Goal: Task Accomplishment & Management: Manage account settings

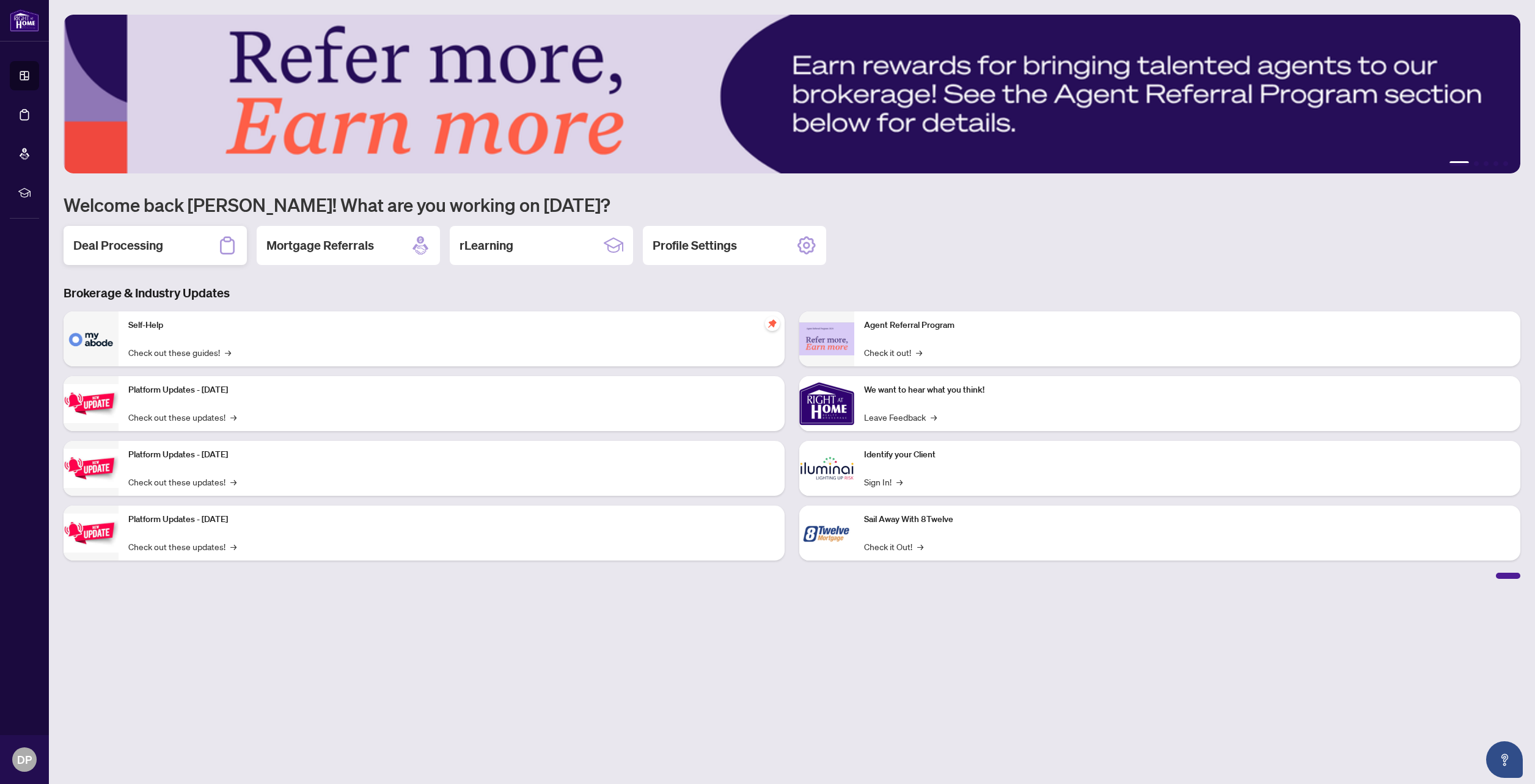
click at [170, 245] on div "Deal Processing" at bounding box center [155, 245] width 183 height 39
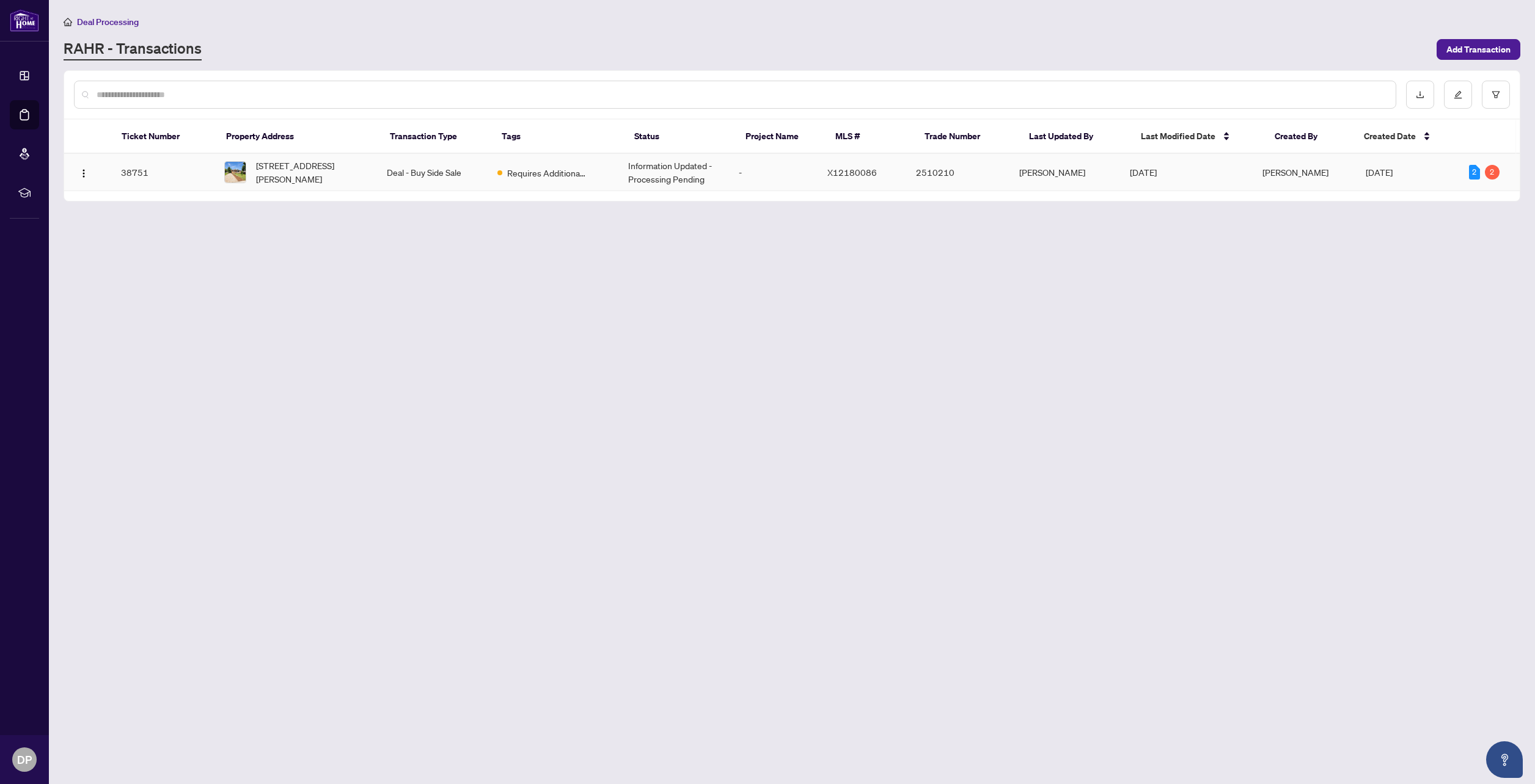
click at [181, 177] on td "38751" at bounding box center [163, 172] width 103 height 37
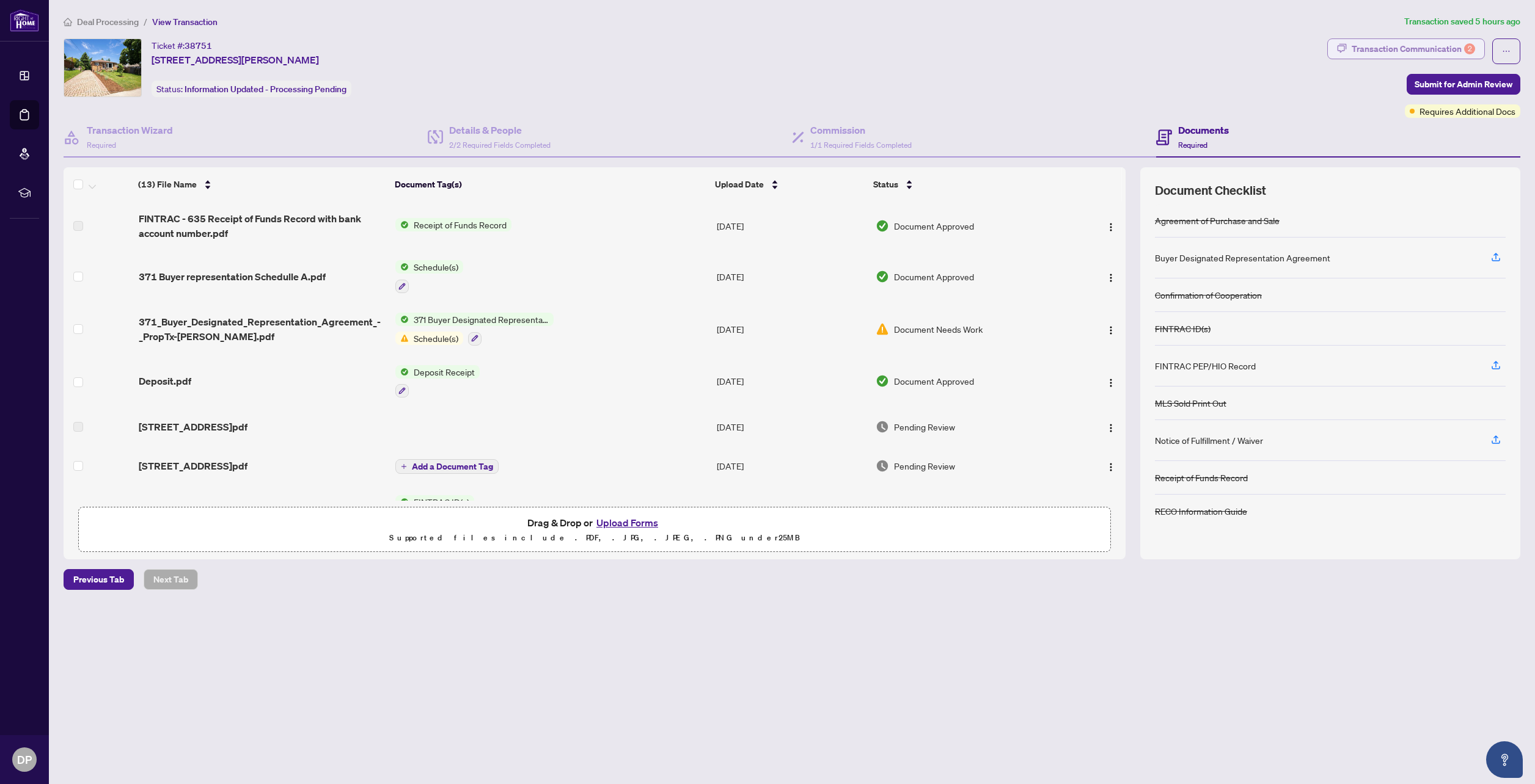
click at [1373, 50] on div "Transaction Communication 2" at bounding box center [1413, 48] width 123 height 19
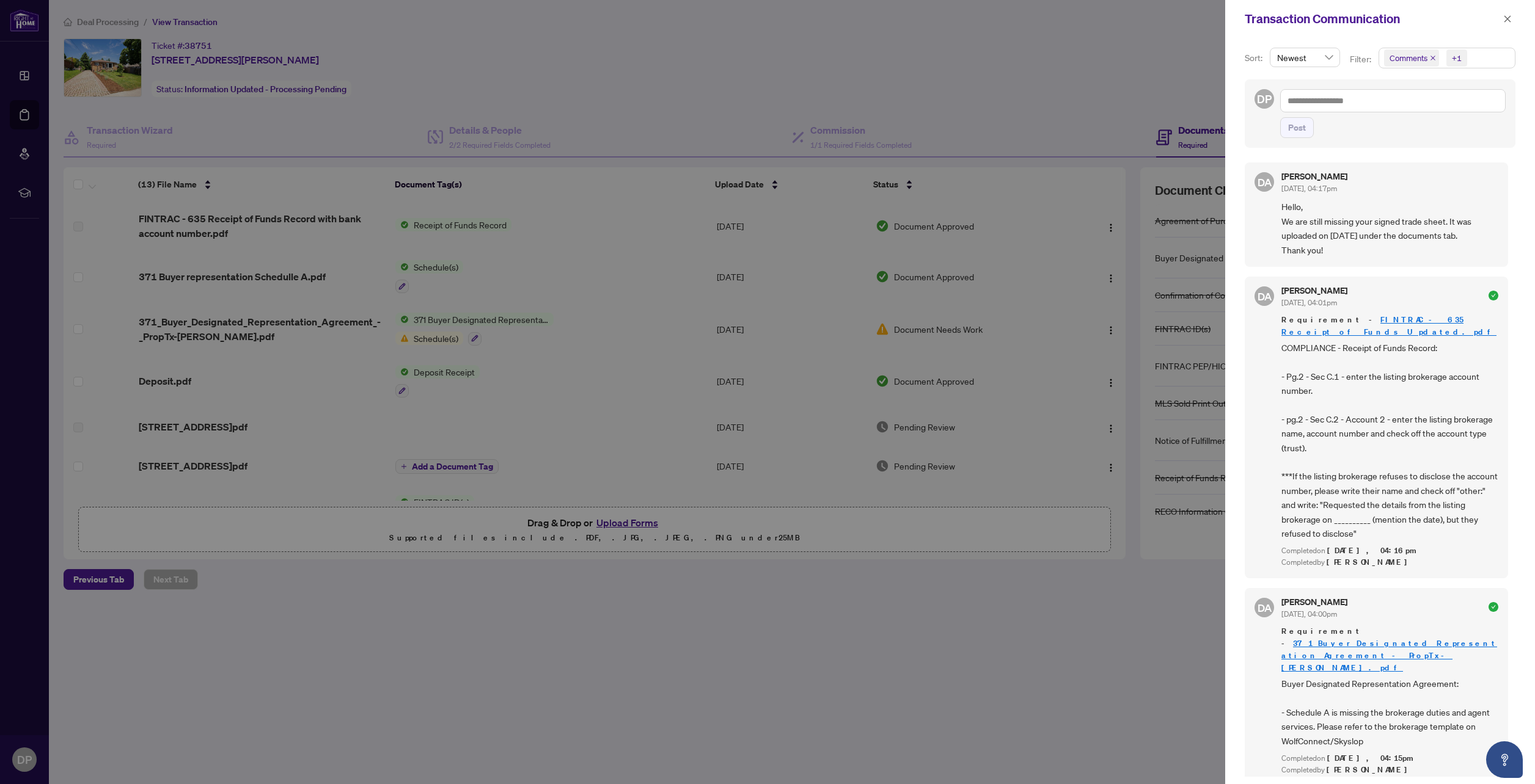
click at [656, 87] on div at bounding box center [767, 392] width 1535 height 784
click at [1025, 82] on div at bounding box center [767, 392] width 1535 height 784
click at [1508, 18] on icon "close" at bounding box center [1507, 18] width 7 height 7
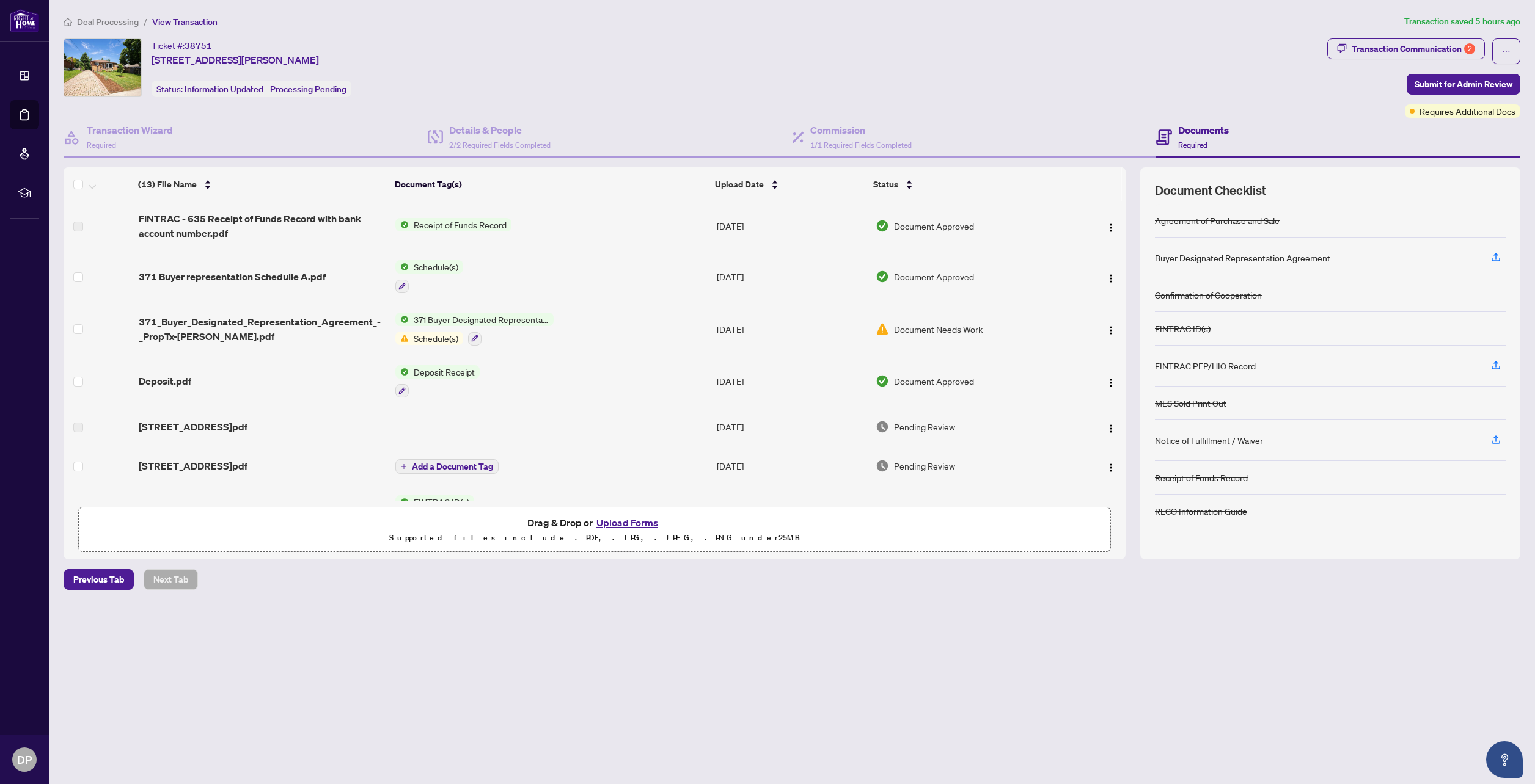
click at [1197, 128] on h4 "Documents" at bounding box center [1203, 130] width 51 height 14
click at [1197, 131] on h4 "Documents" at bounding box center [1203, 130] width 51 height 14
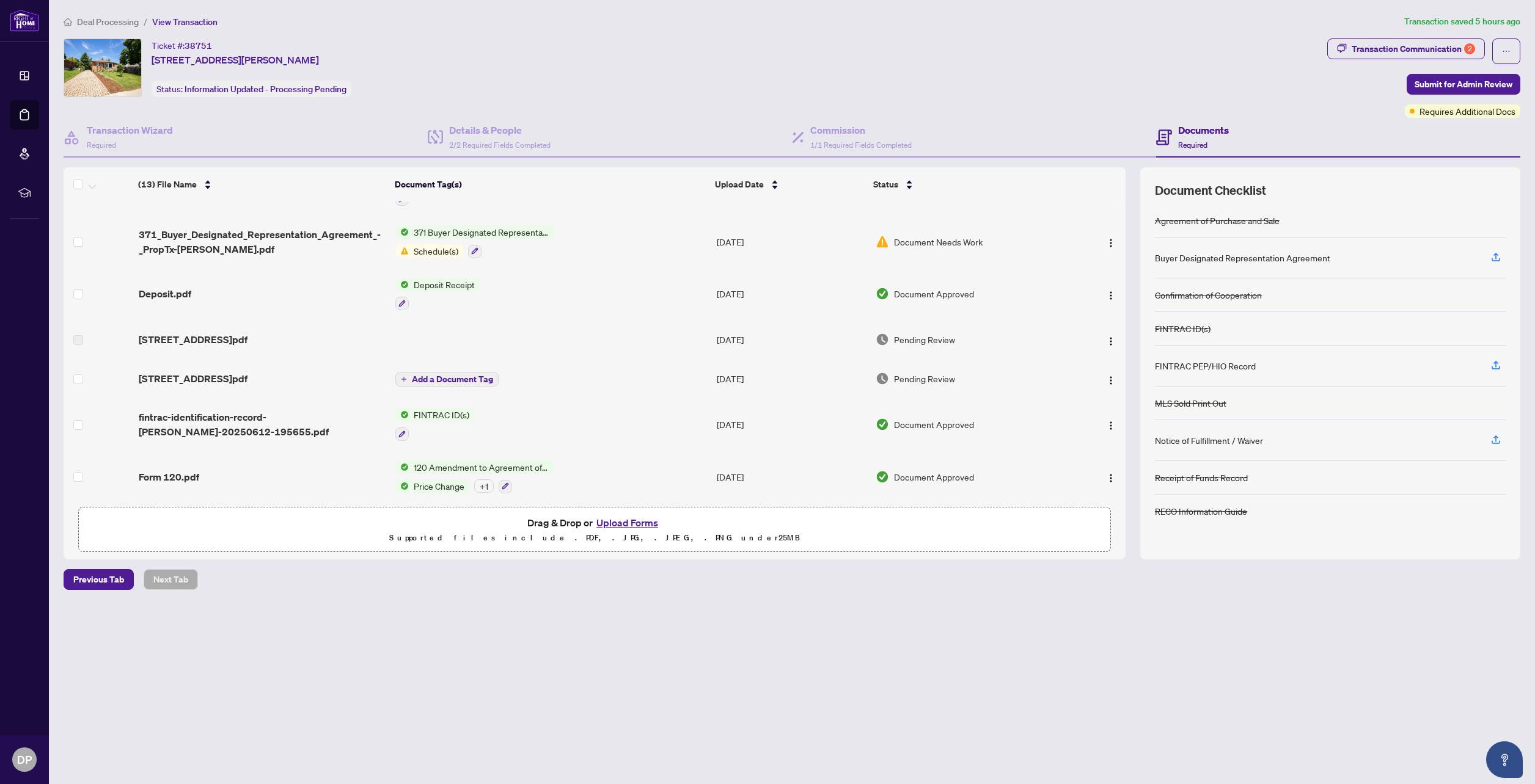
scroll to position [122, 0]
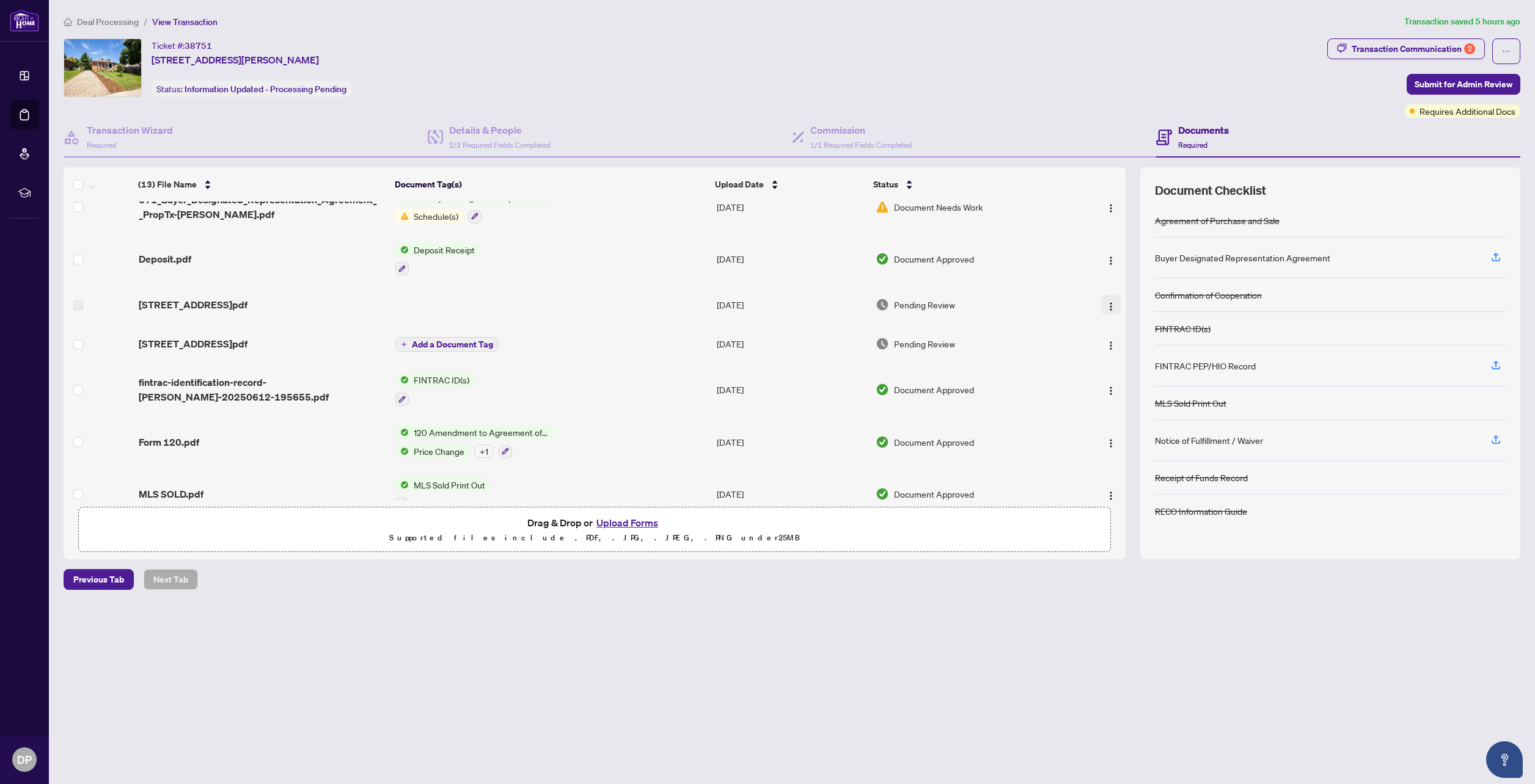
click at [1107, 305] on img "button" at bounding box center [1111, 307] width 10 height 10
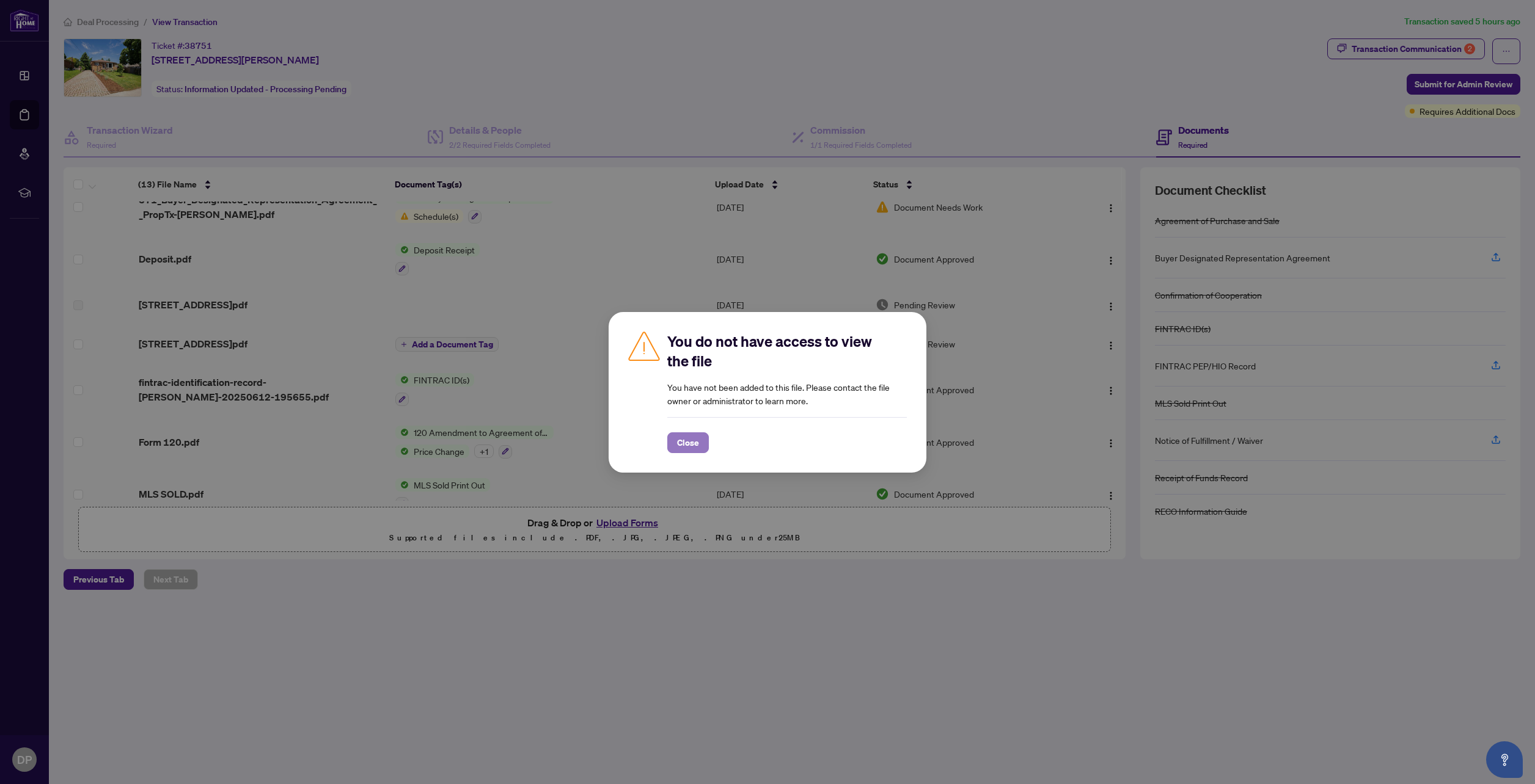
click at [687, 436] on span "Close" at bounding box center [688, 443] width 22 height 19
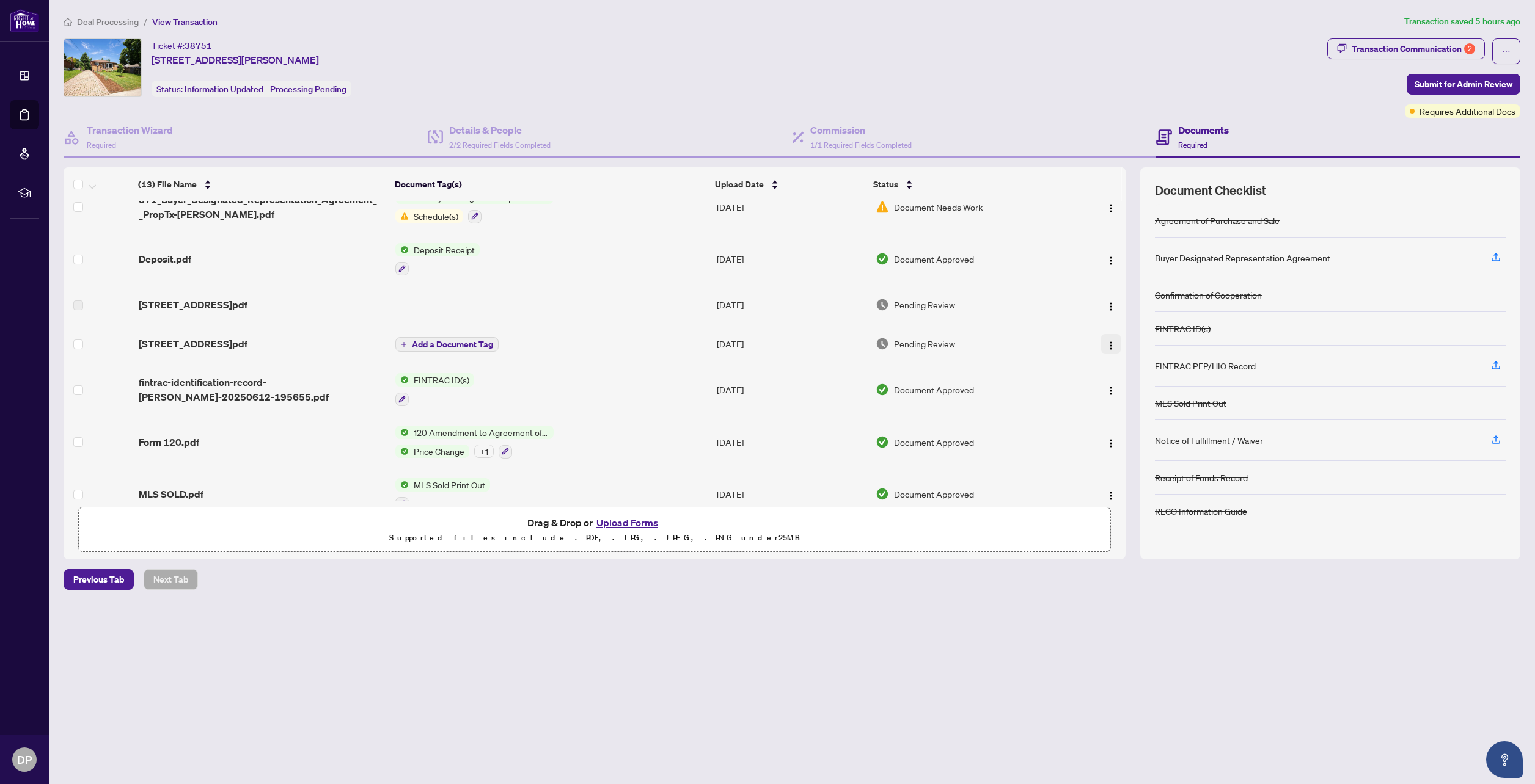
click at [1107, 345] on img "button" at bounding box center [1111, 346] width 10 height 10
click at [204, 339] on span "[STREET_ADDRESS]pdf" at bounding box center [193, 343] width 109 height 14
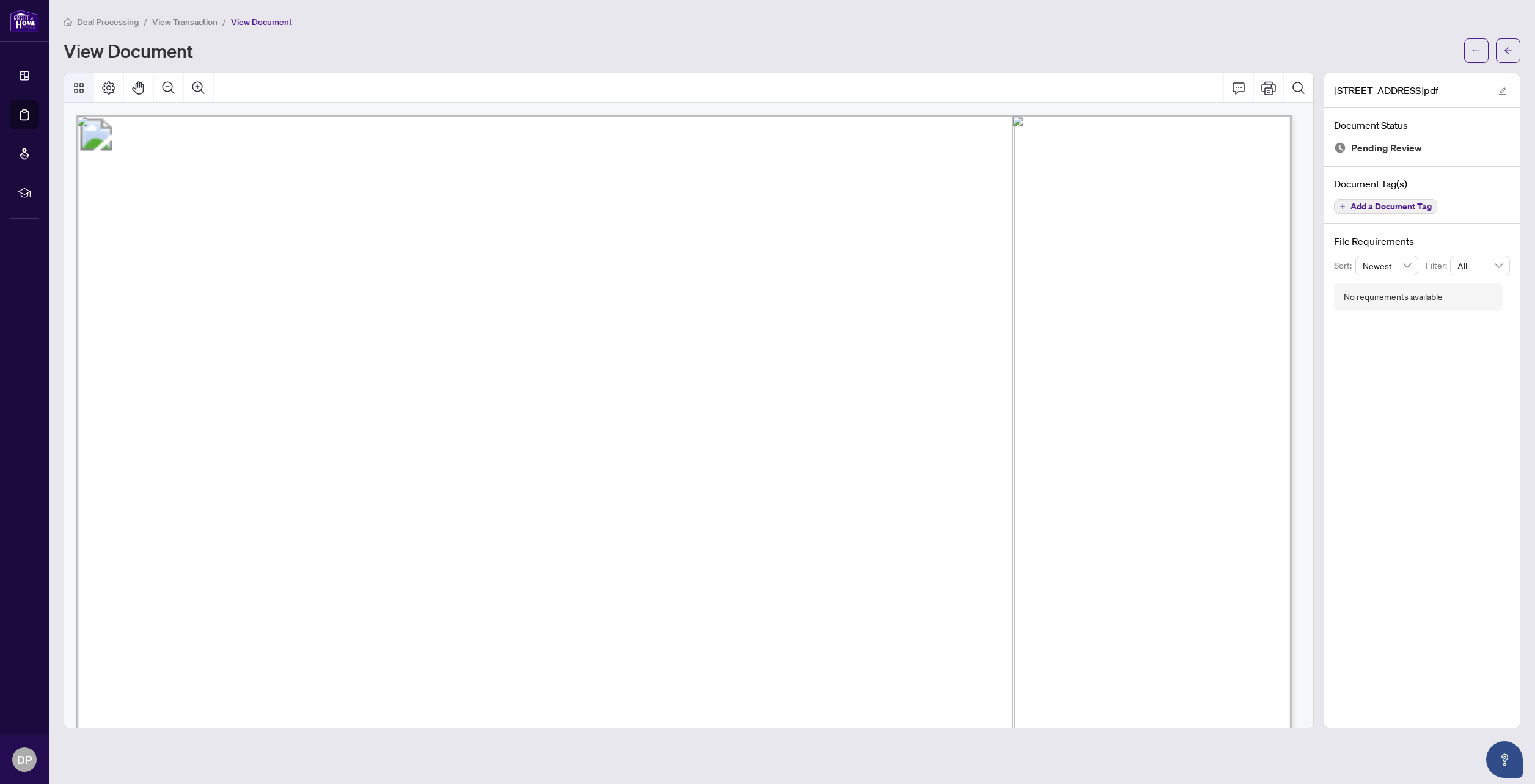
click at [75, 88] on icon "Thumbnails" at bounding box center [79, 88] width 10 height 10
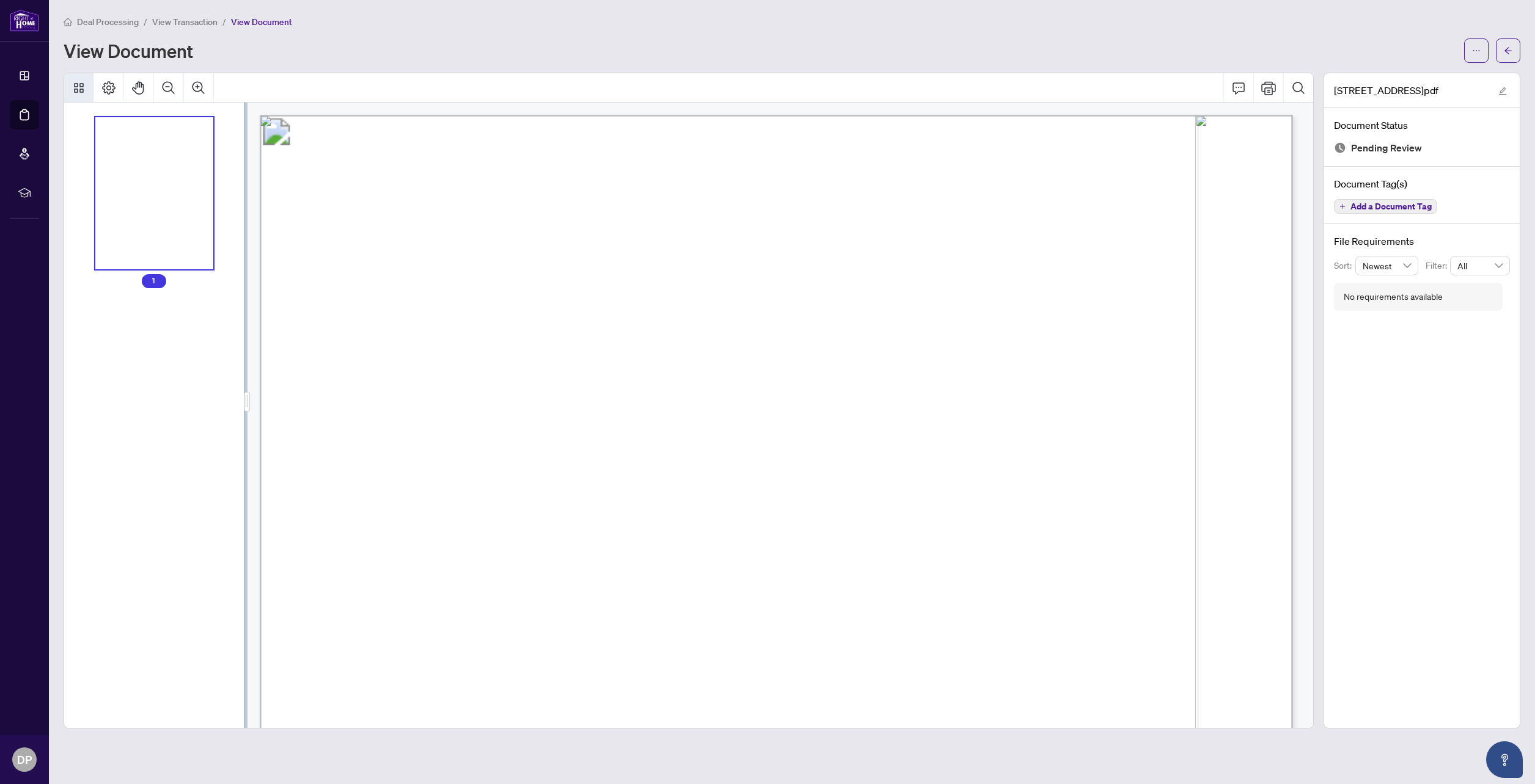
click at [75, 88] on icon "Thumbnails" at bounding box center [79, 88] width 10 height 10
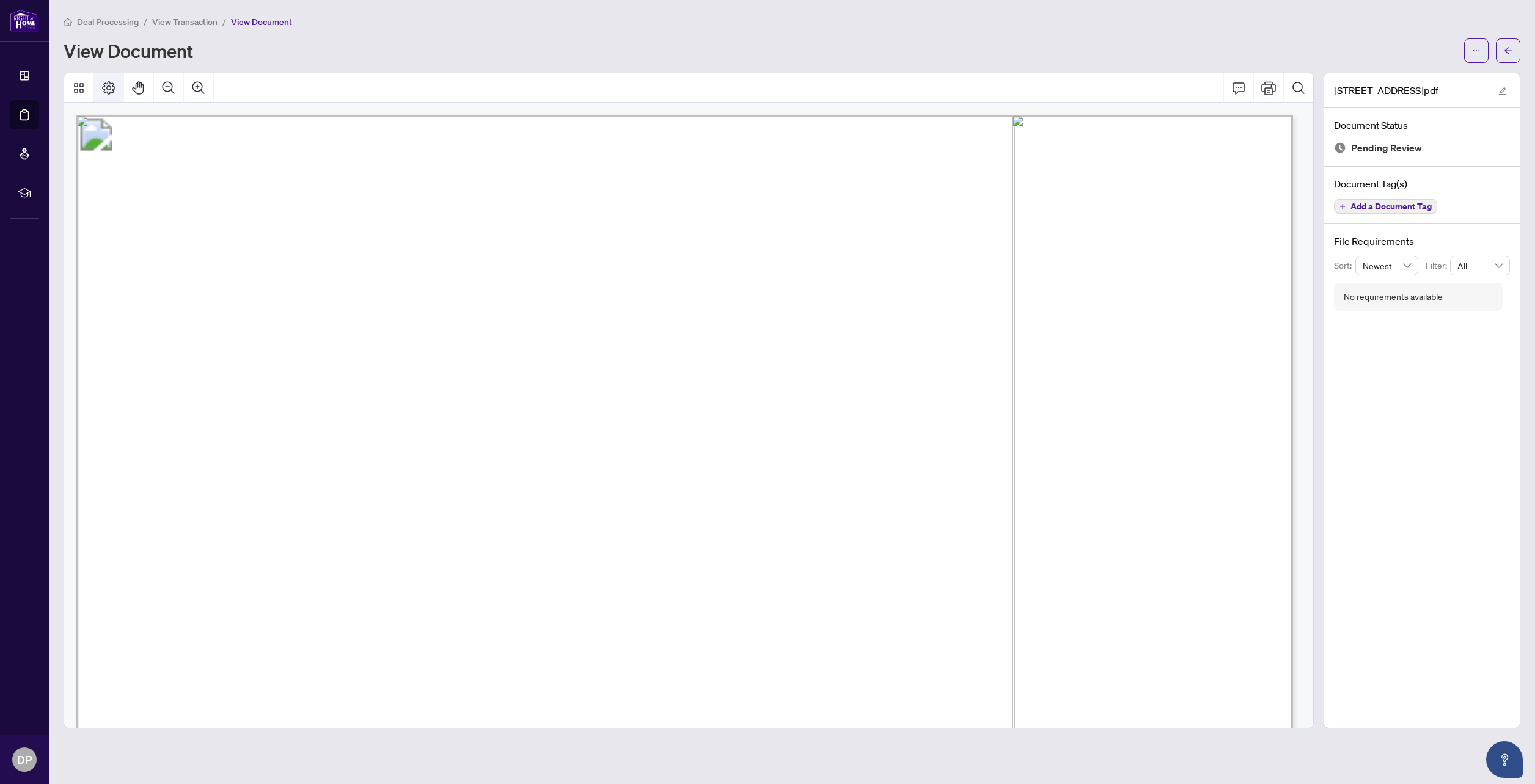
click at [109, 89] on icon "Page Layout" at bounding box center [108, 87] width 13 height 13
click at [137, 89] on icon "Pan Mode" at bounding box center [138, 87] width 14 height 14
drag, startPoint x: 192, startPoint y: 189, endPoint x: 193, endPoint y: 221, distance: 32.0
click at [143, 85] on icon "Pan Mode" at bounding box center [138, 87] width 11 height 13
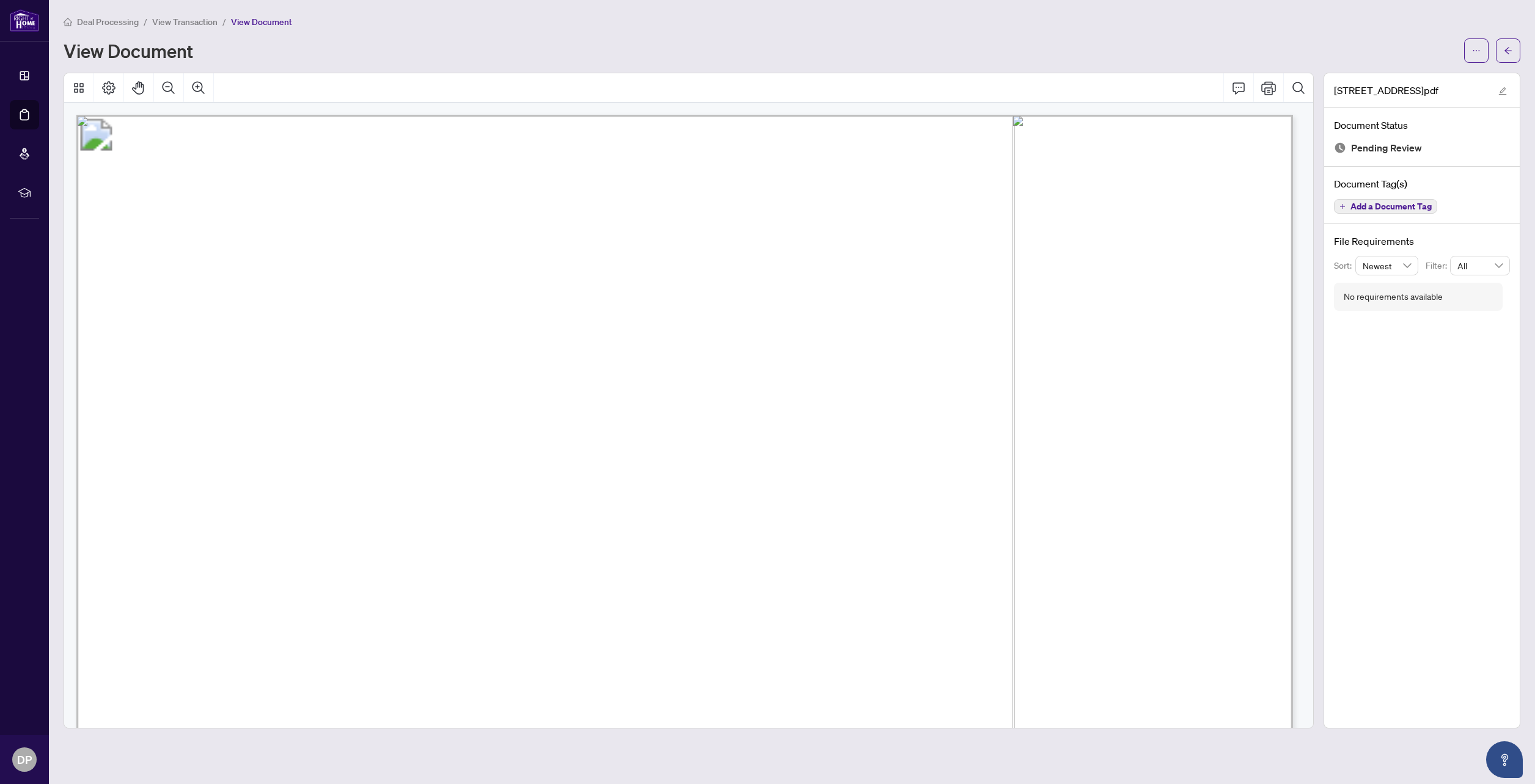
drag, startPoint x: 271, startPoint y: 199, endPoint x: 268, endPoint y: 223, distance: 24.2
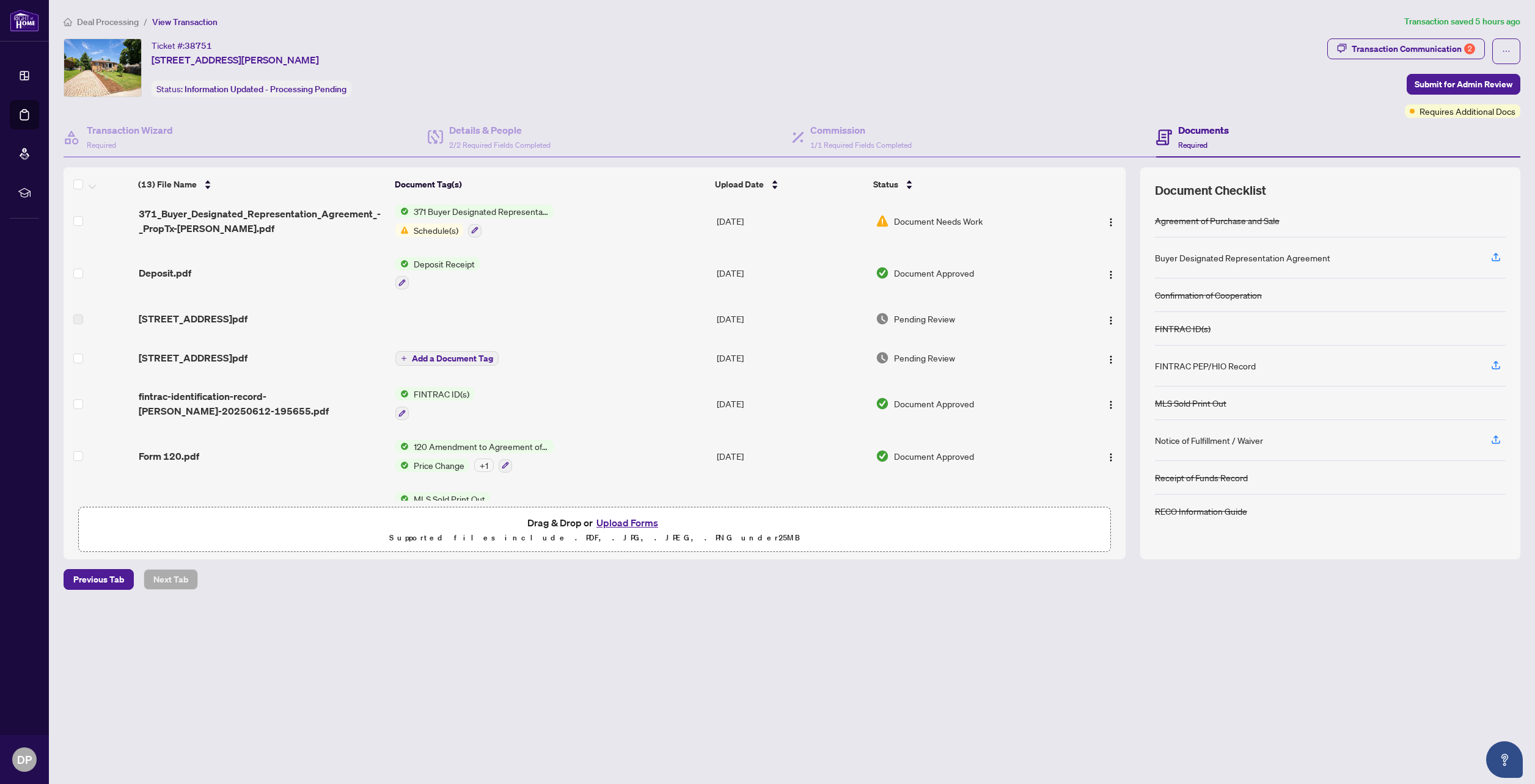
scroll to position [122, 0]
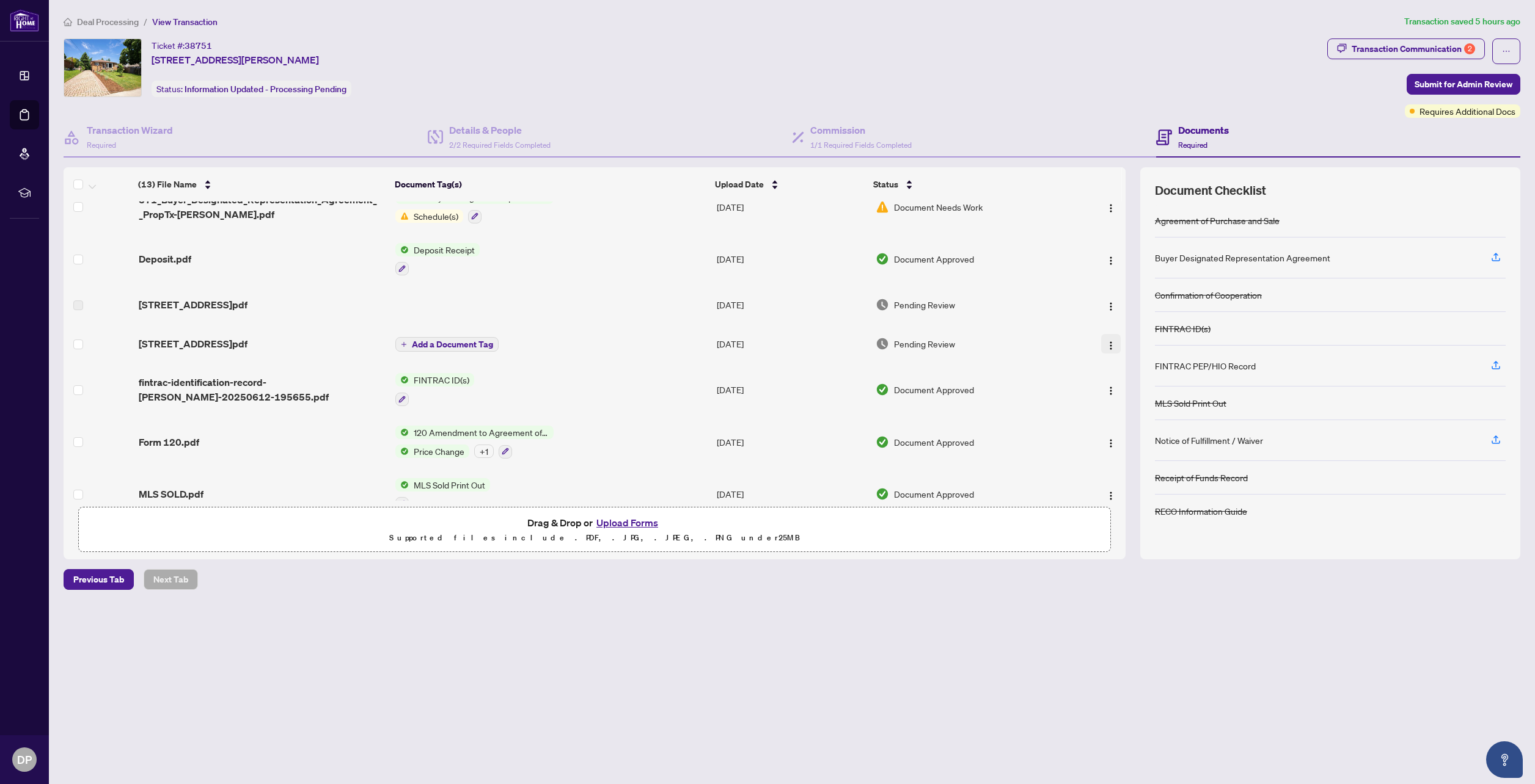
click at [1106, 343] on img "button" at bounding box center [1111, 346] width 10 height 10
click at [1114, 403] on span "Download" at bounding box center [1166, 406] width 117 height 13
click at [628, 524] on button "Upload Forms" at bounding box center [627, 522] width 69 height 16
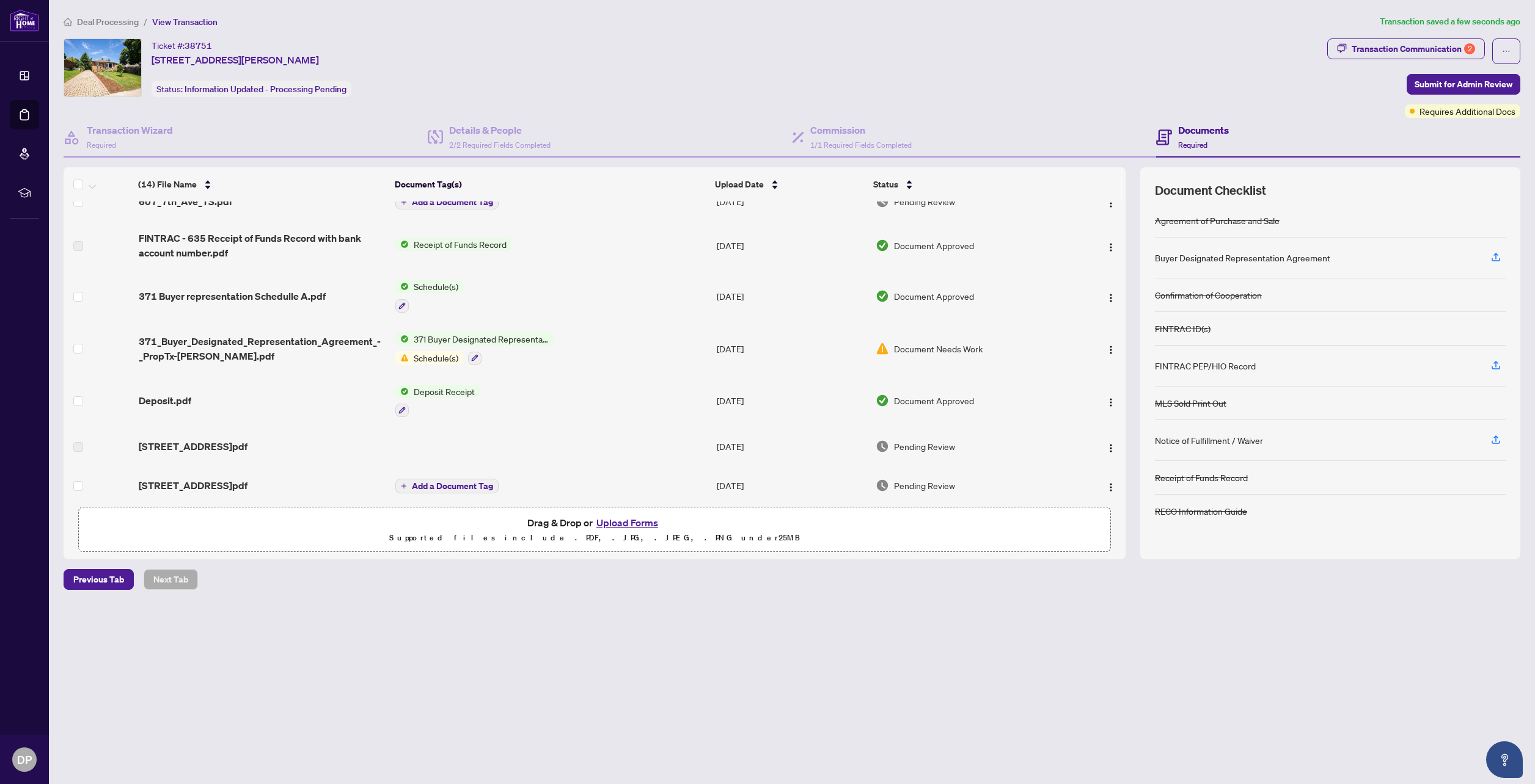
scroll to position [0, 0]
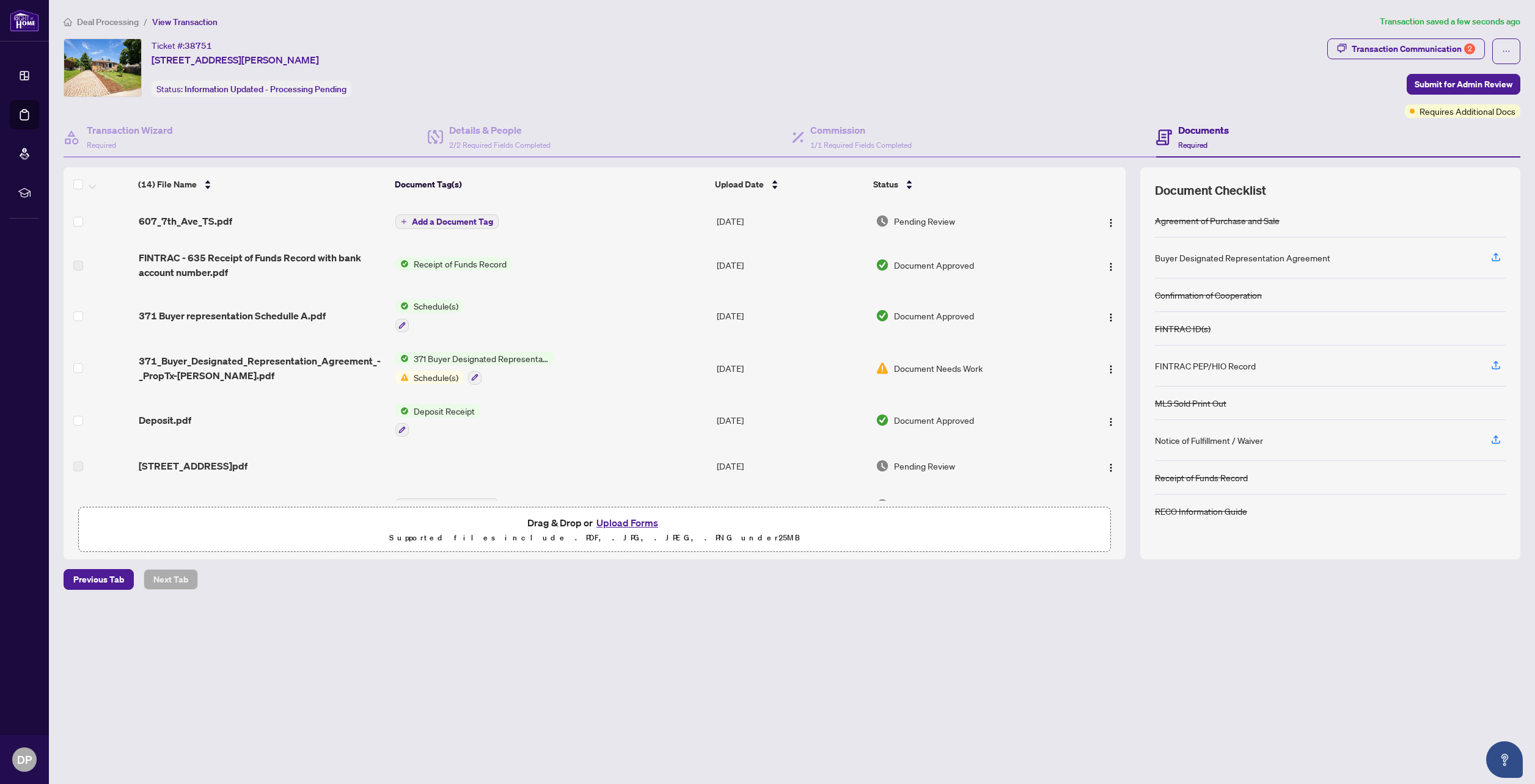
click at [476, 223] on span "Add a Document Tag" at bounding box center [452, 222] width 81 height 9
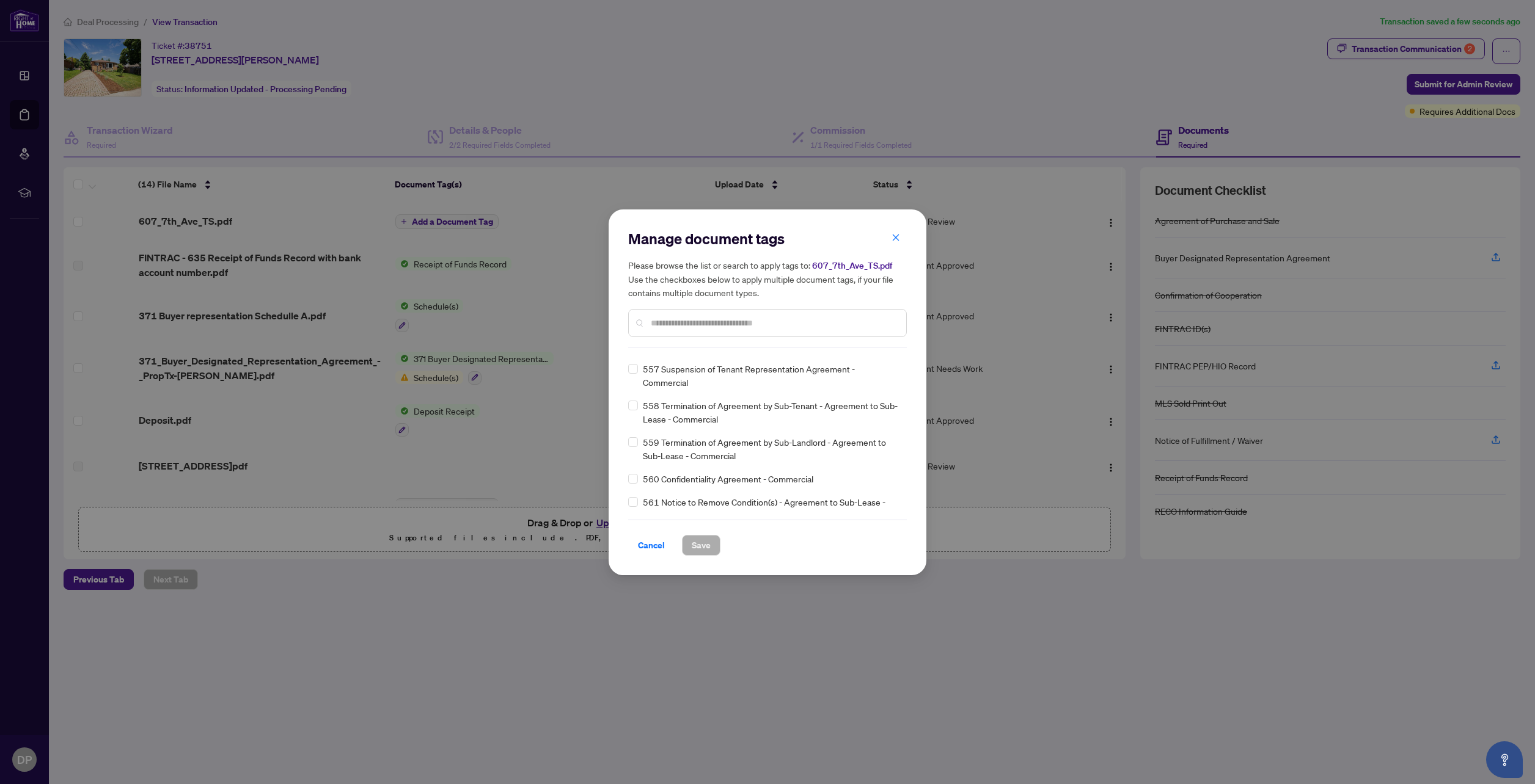
scroll to position [7302, 0]
click at [897, 238] on icon "close" at bounding box center [896, 238] width 7 height 7
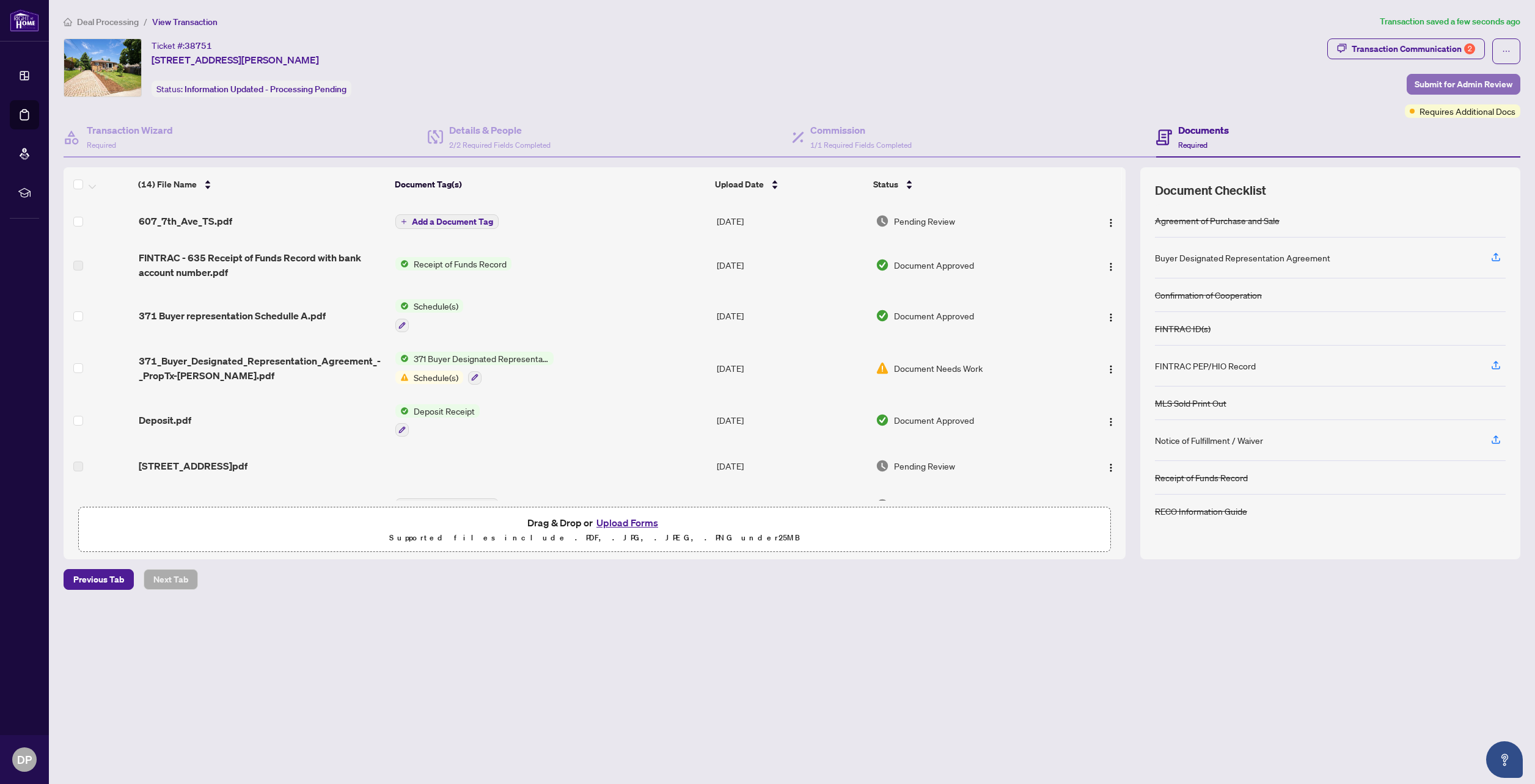
click at [1443, 82] on span "Submit for Admin Review" at bounding box center [1463, 84] width 98 height 19
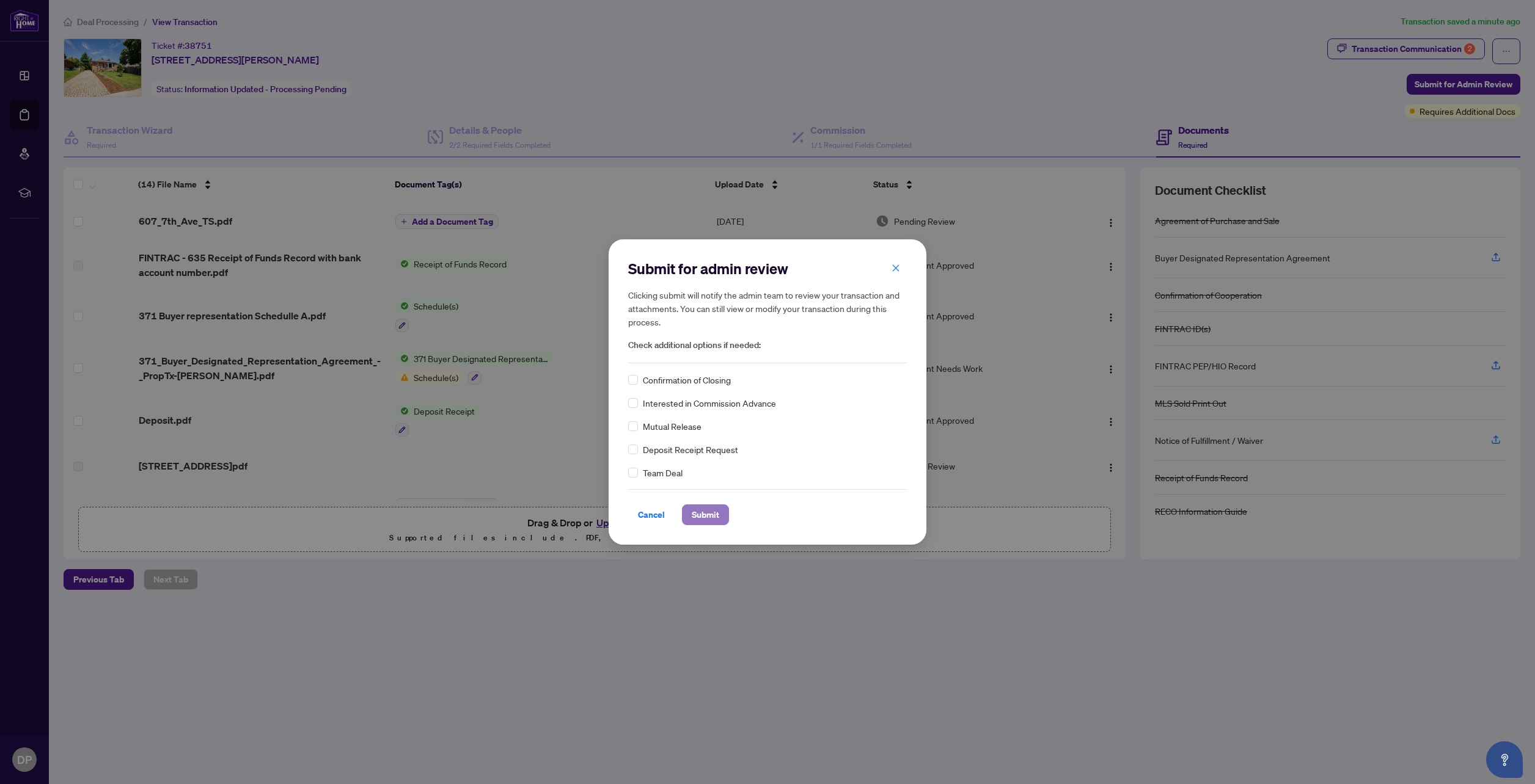
click at [713, 514] on span "Submit" at bounding box center [705, 514] width 28 height 19
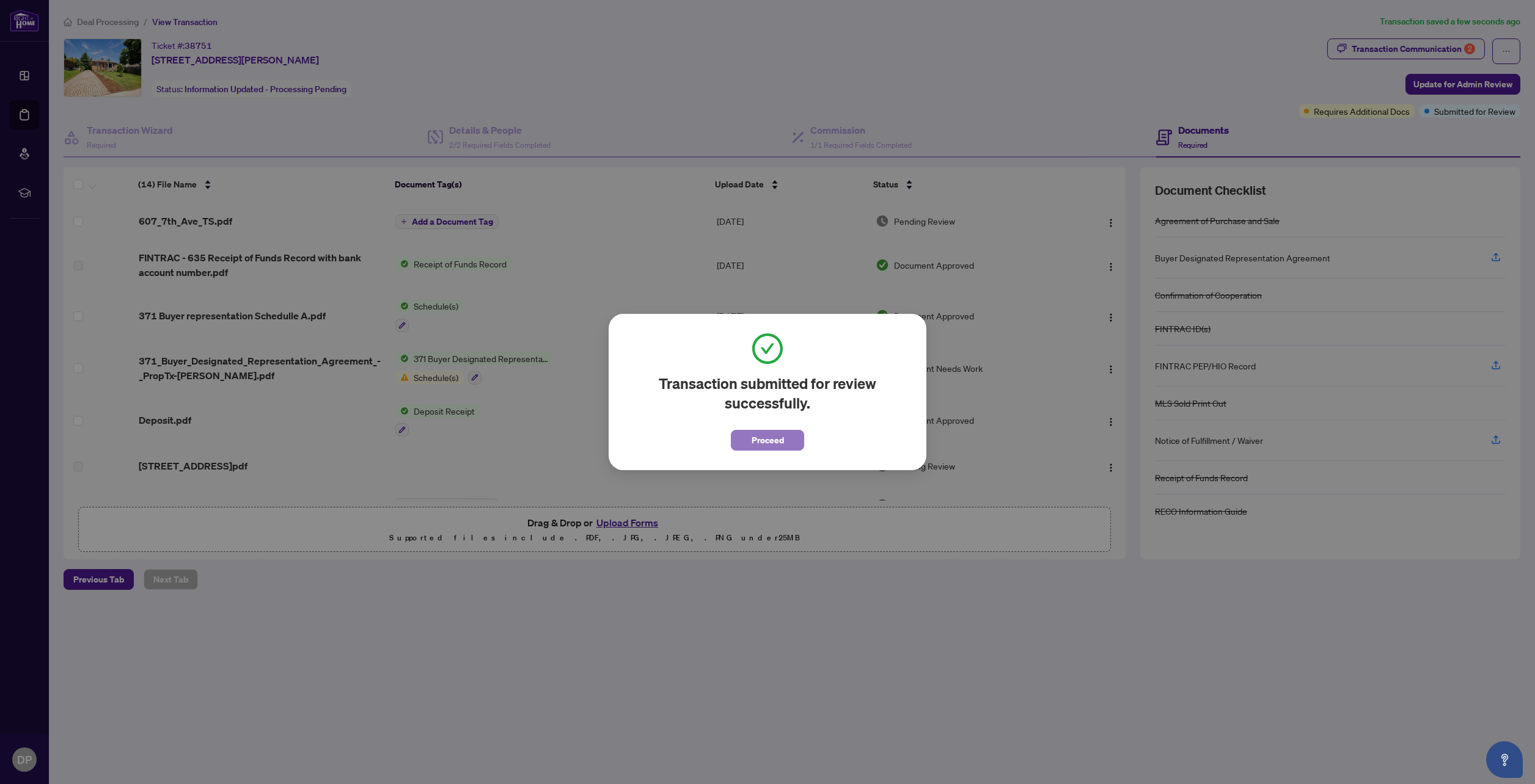
click at [780, 441] on span "Proceed" at bounding box center [767, 440] width 32 height 19
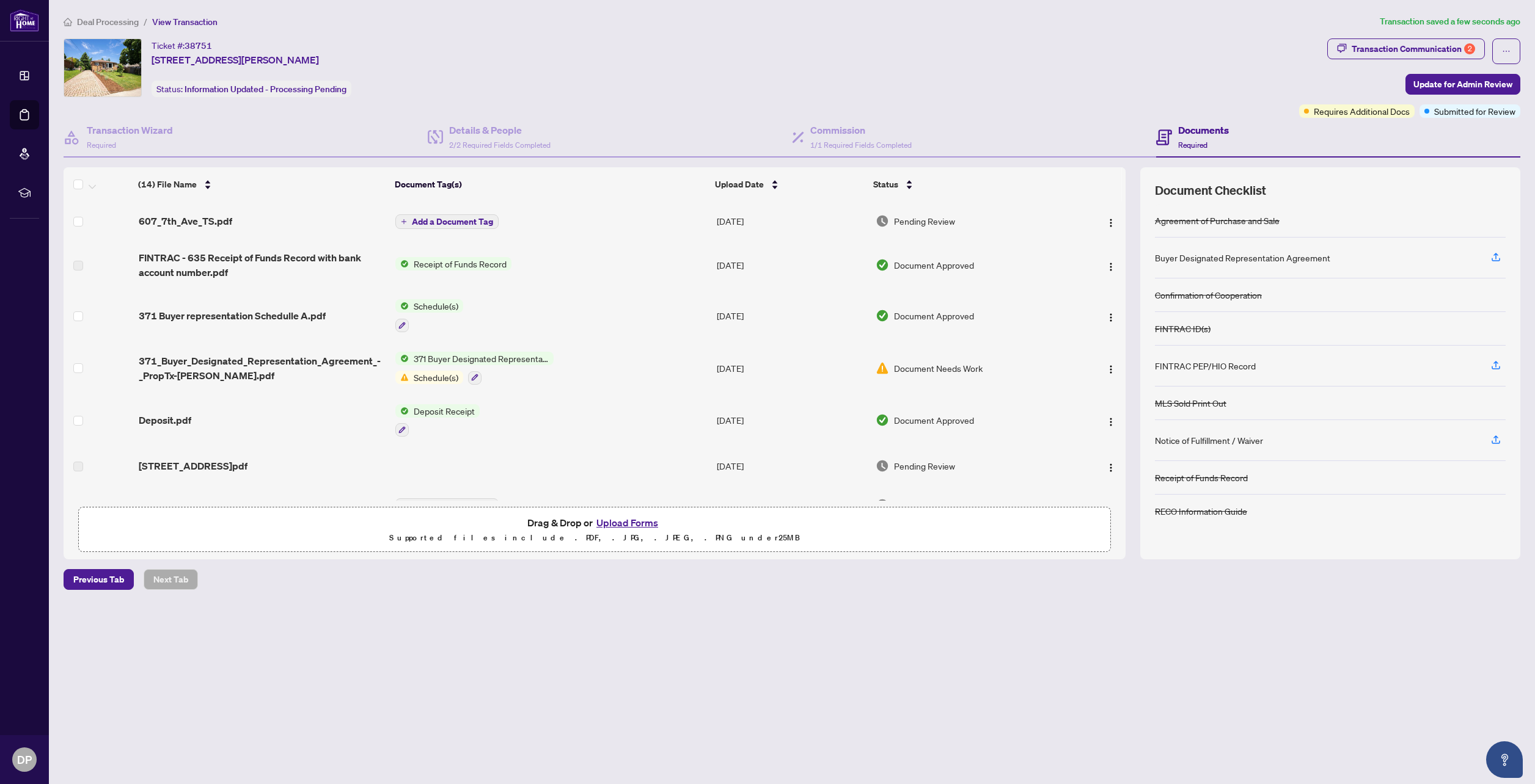
click at [1322, 118] on div "Documents Required" at bounding box center [1338, 137] width 364 height 40
click at [1323, 114] on span "Requires Additional Docs" at bounding box center [1361, 111] width 96 height 13
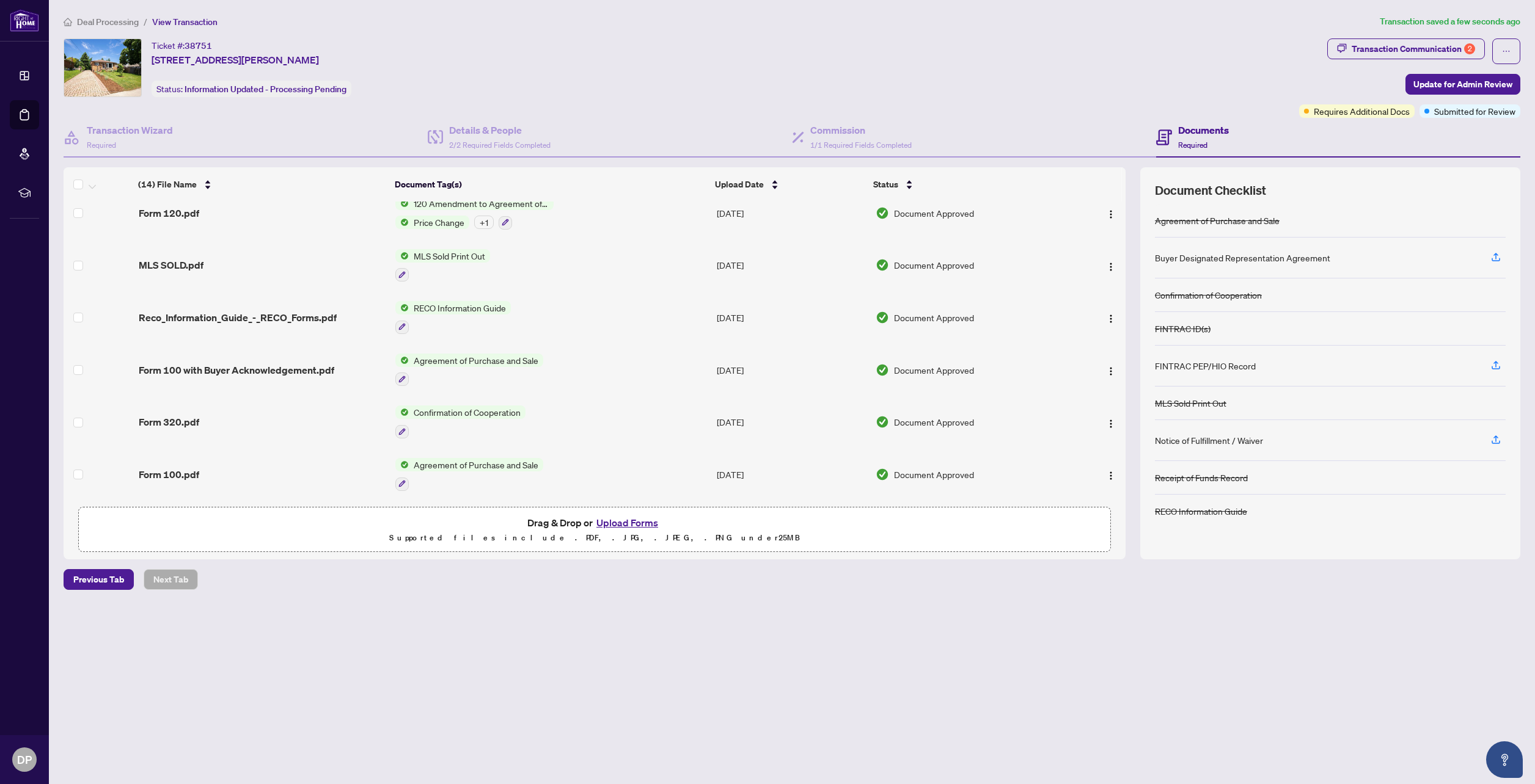
scroll to position [0, 0]
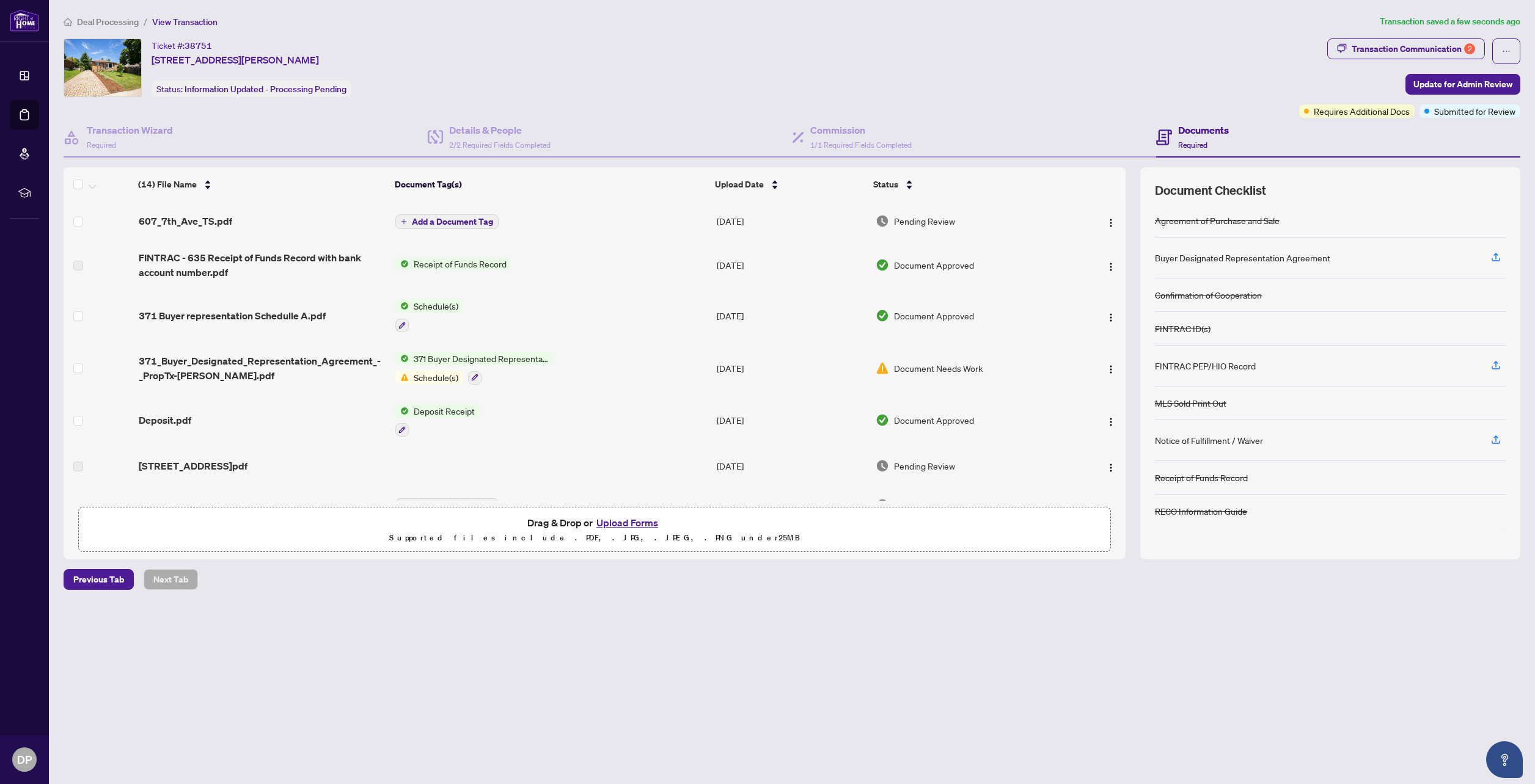
click at [242, 225] on div "607_7th_Ave_TS.pdf" at bounding box center [262, 221] width 247 height 14
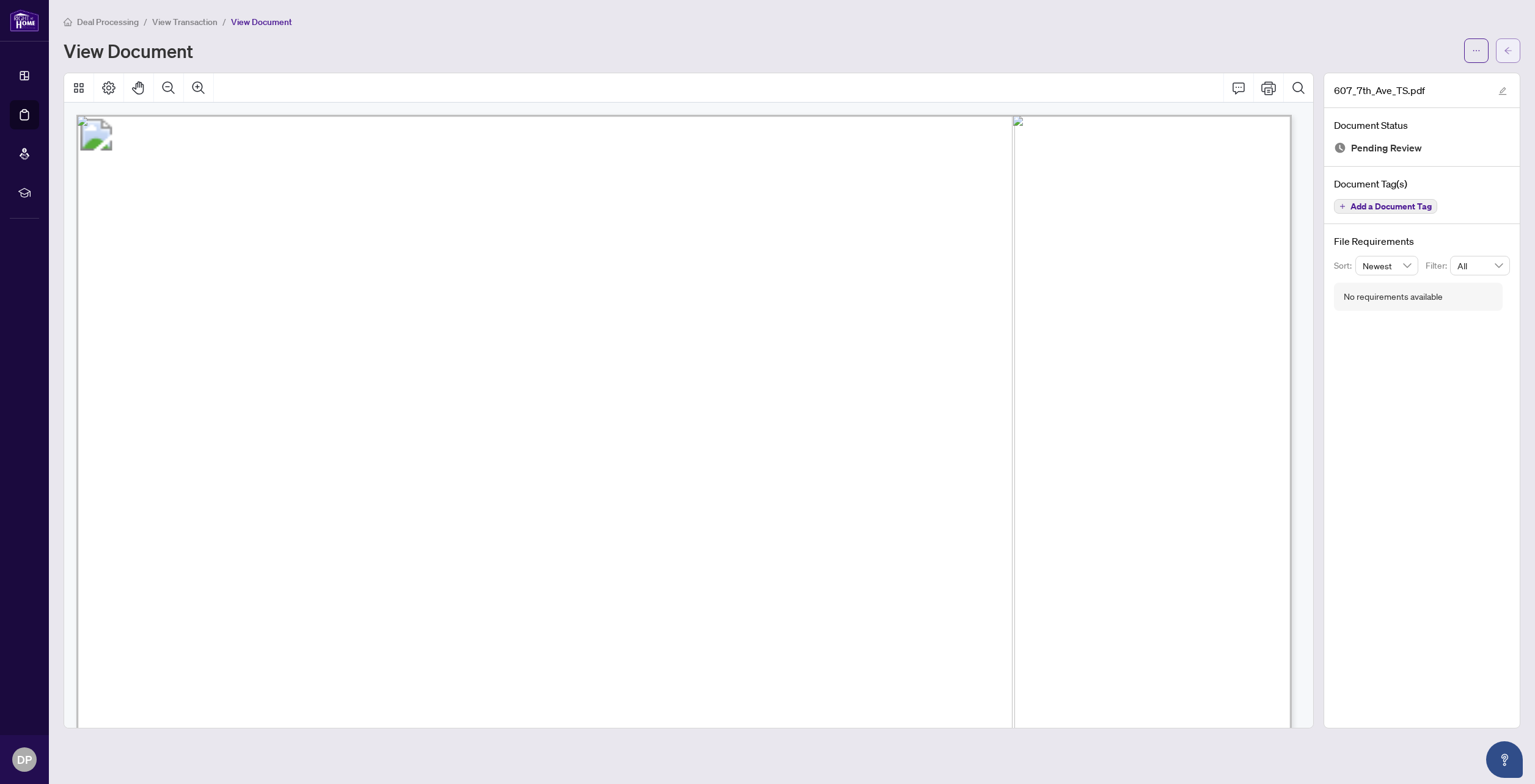
click at [1513, 51] on button "button" at bounding box center [1508, 50] width 25 height 25
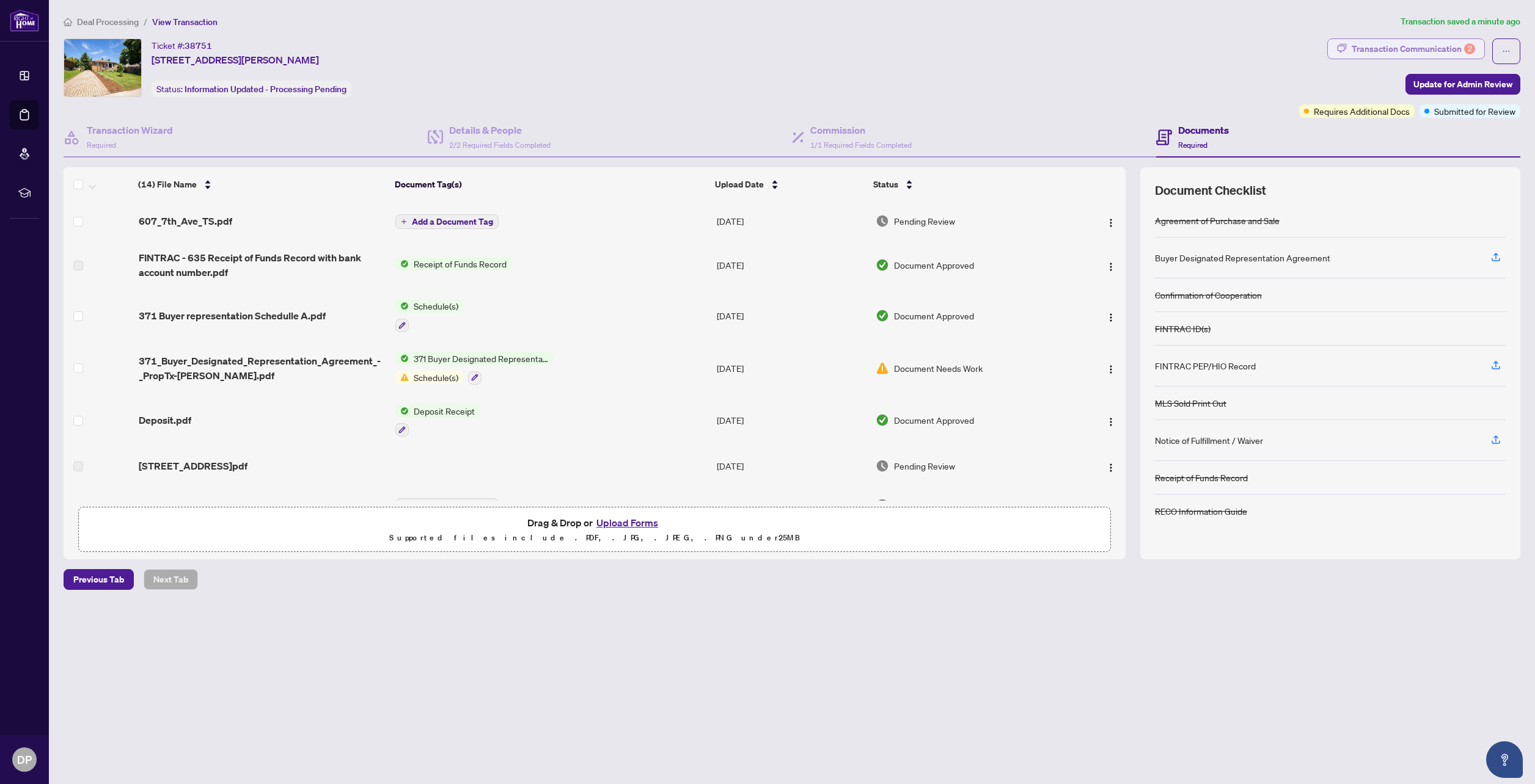
click at [1423, 44] on div "Transaction Communication 2" at bounding box center [1413, 48] width 123 height 19
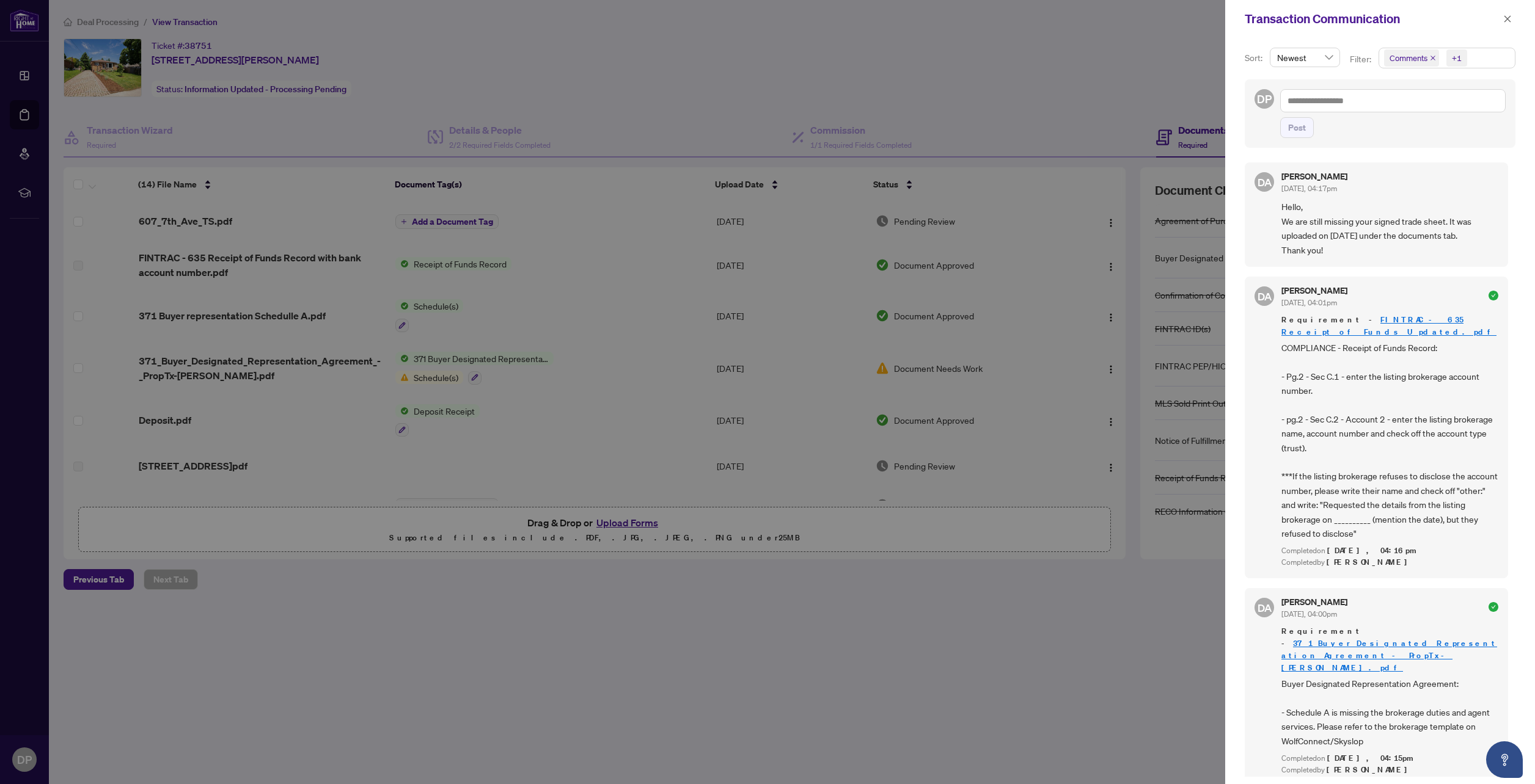
click at [694, 80] on div at bounding box center [767, 392] width 1535 height 784
click at [1509, 23] on icon "close" at bounding box center [1507, 19] width 9 height 9
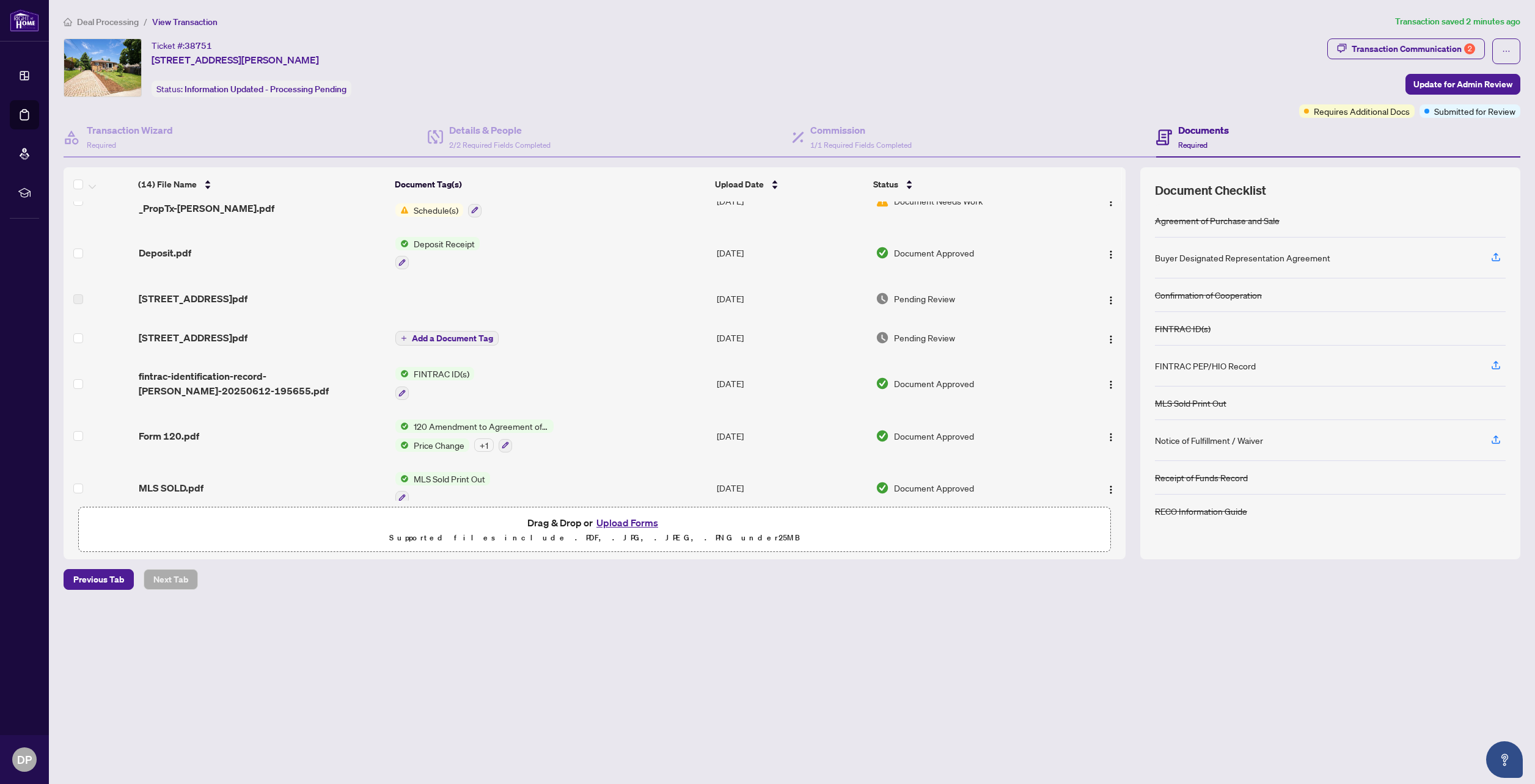
scroll to position [183, 0]
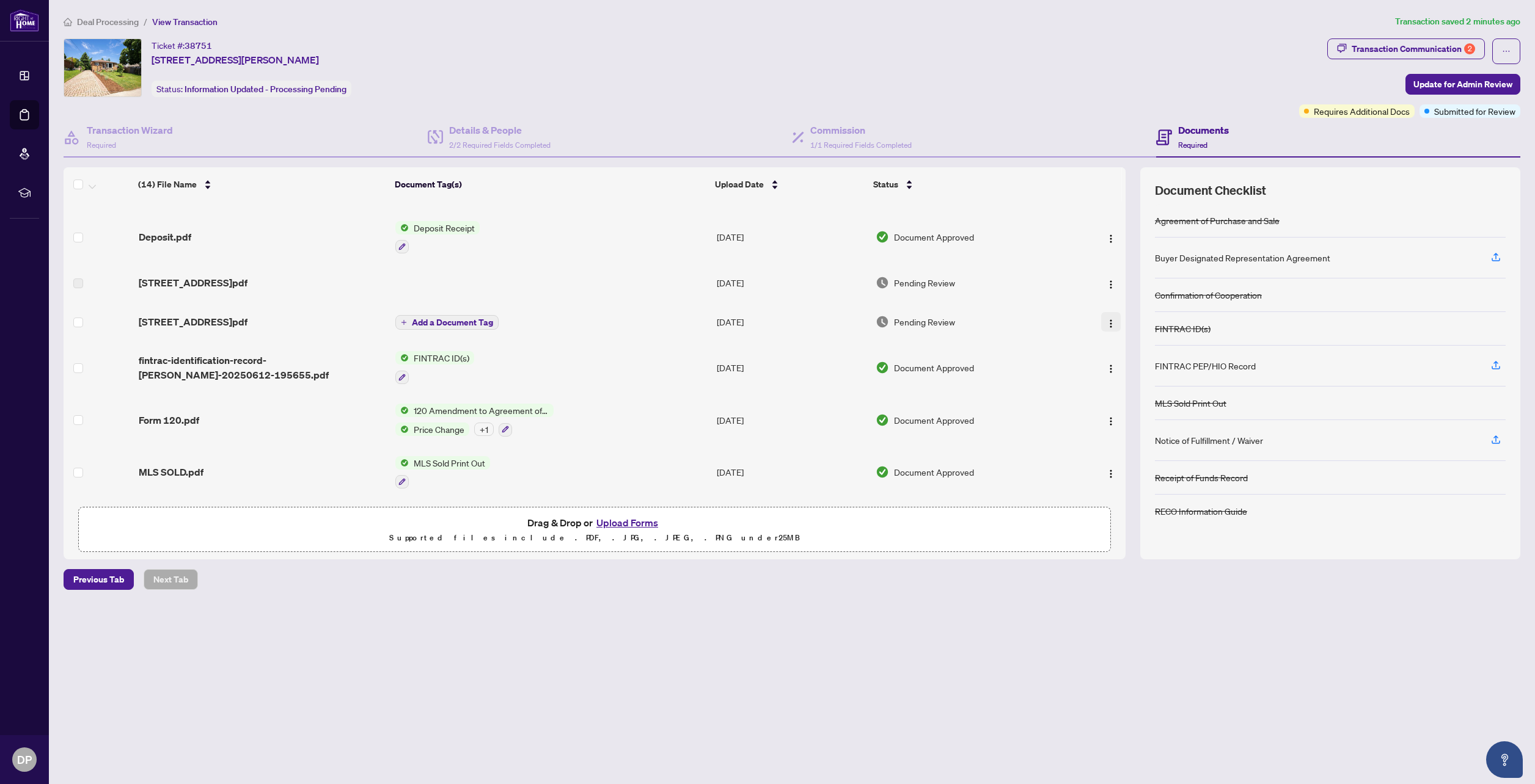
click at [1110, 324] on img "button" at bounding box center [1111, 324] width 10 height 10
click at [1127, 348] on span "View Document" at bounding box center [1166, 345] width 117 height 13
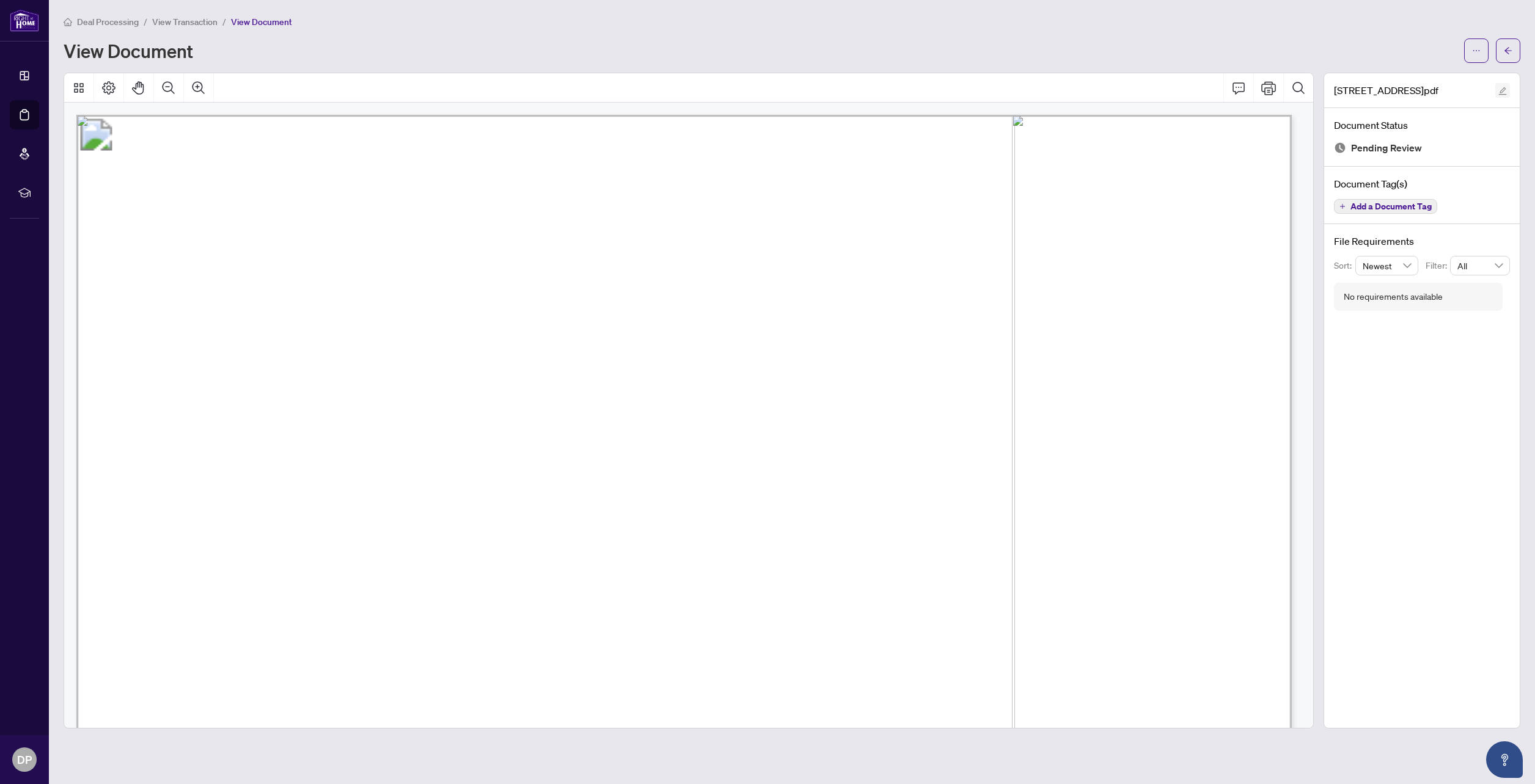
click at [1502, 94] on icon "edit" at bounding box center [1502, 91] width 8 height 8
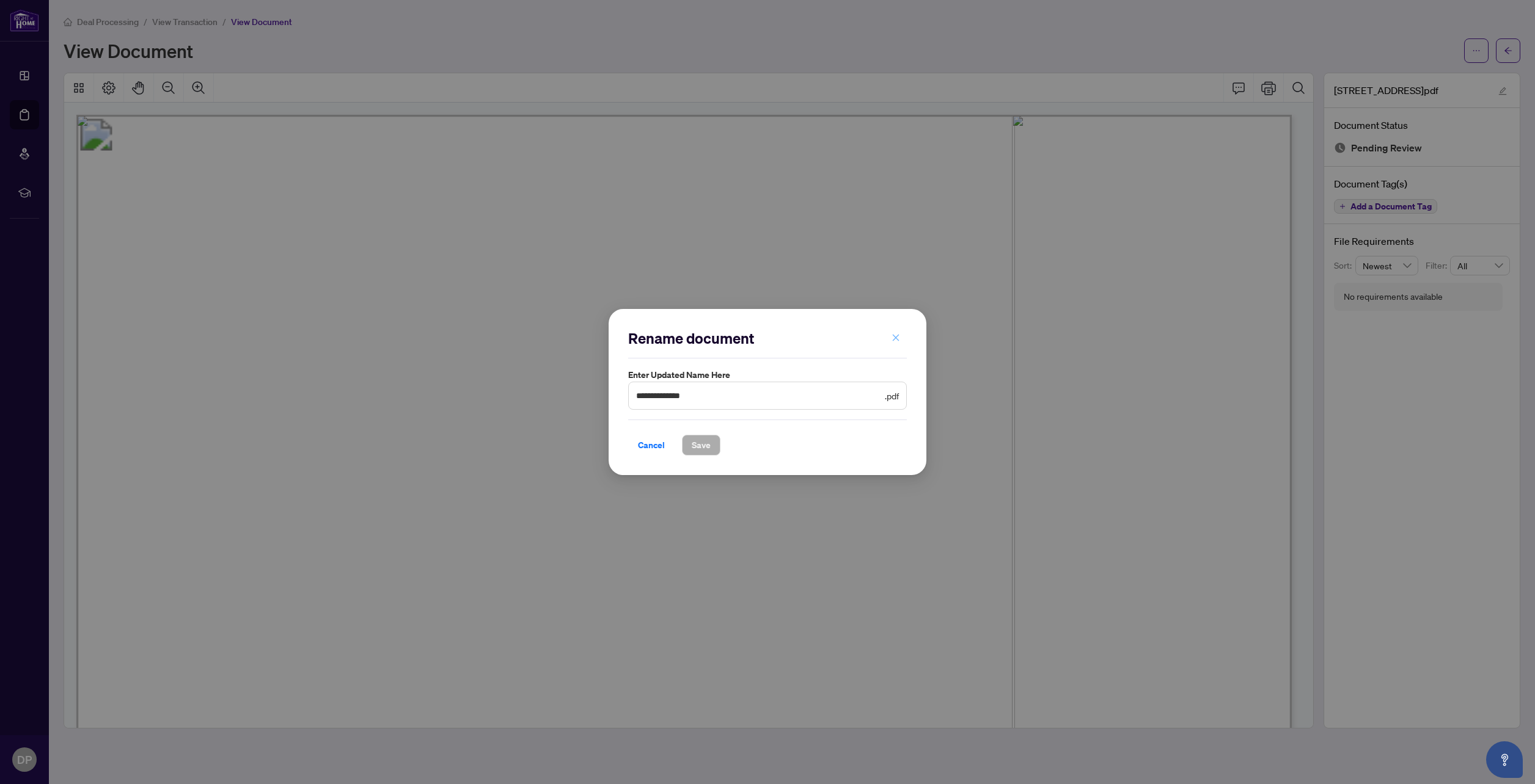
click at [895, 337] on icon "close" at bounding box center [896, 337] width 7 height 7
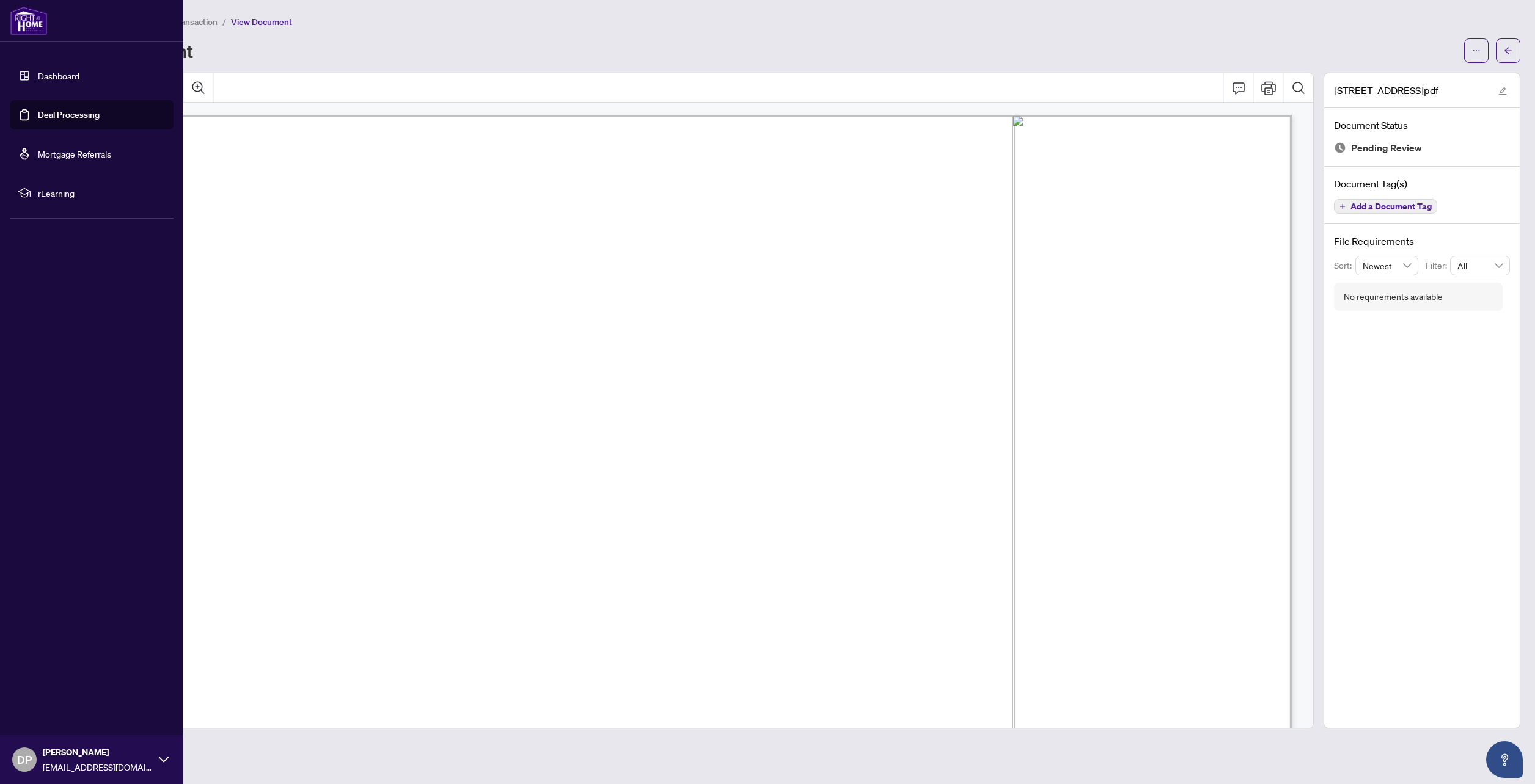
click at [55, 79] on link "Dashboard" at bounding box center [59, 75] width 42 height 11
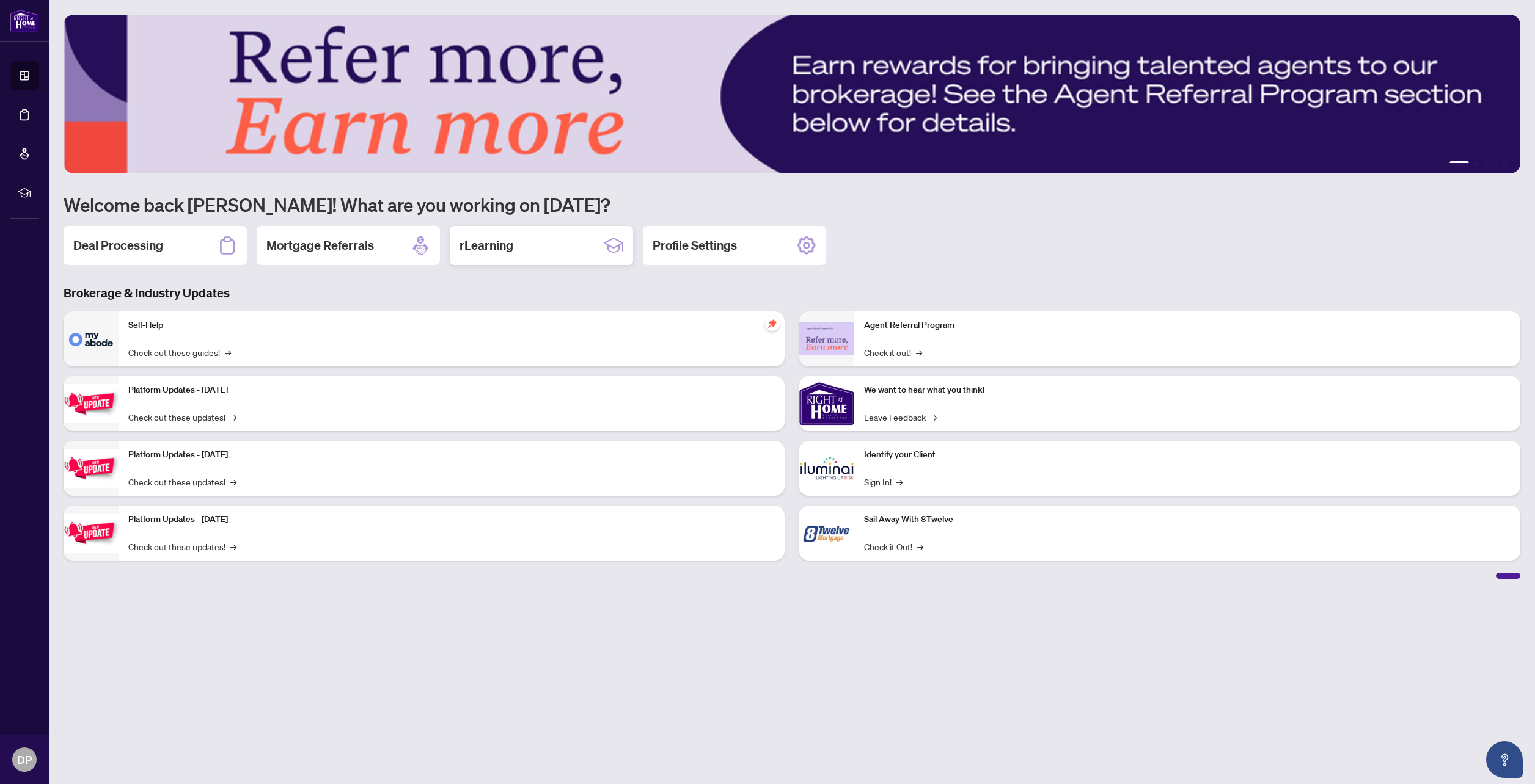
click at [515, 253] on div "rLearning" at bounding box center [541, 245] width 183 height 39
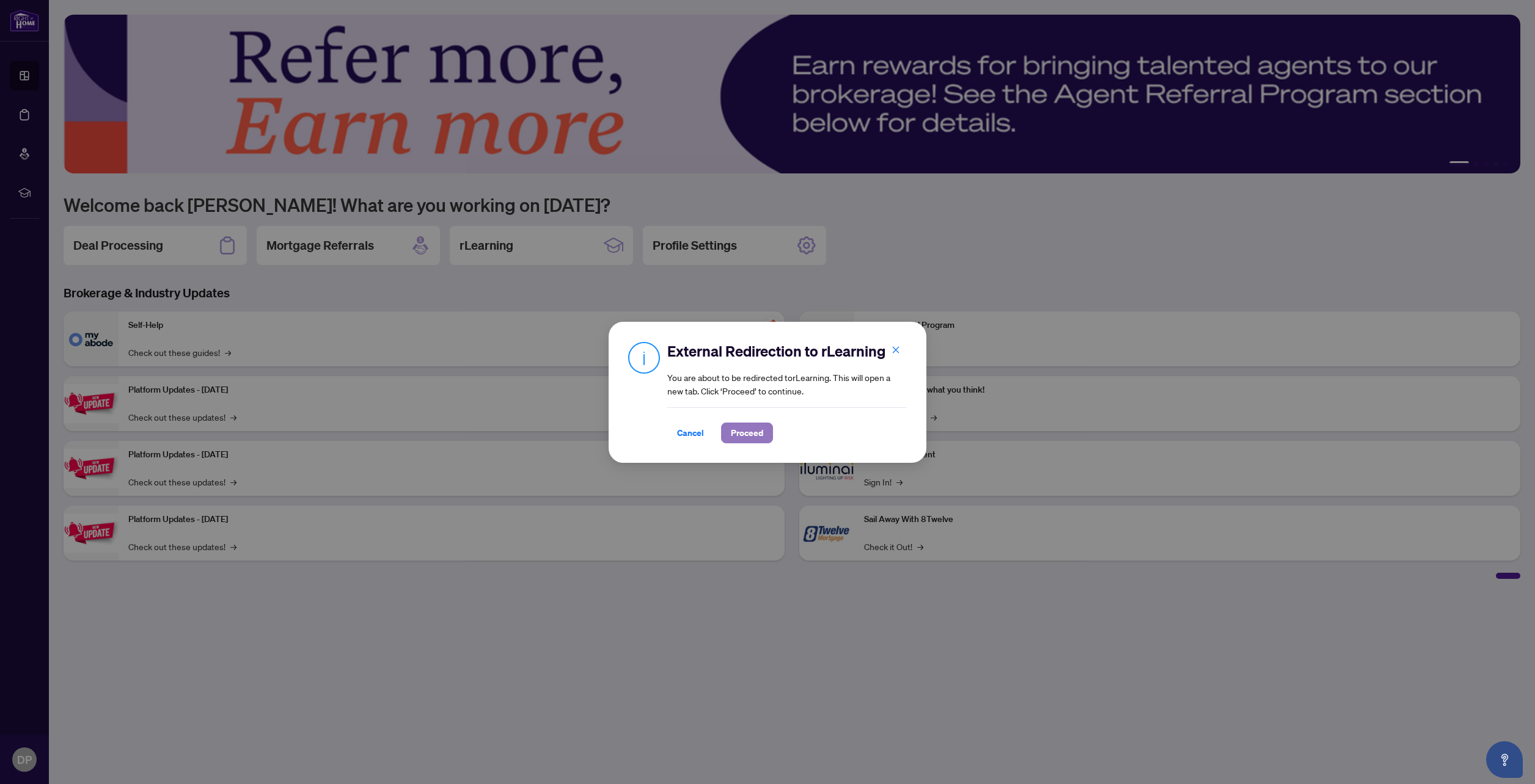
click at [749, 436] on span "Proceed" at bounding box center [747, 433] width 32 height 19
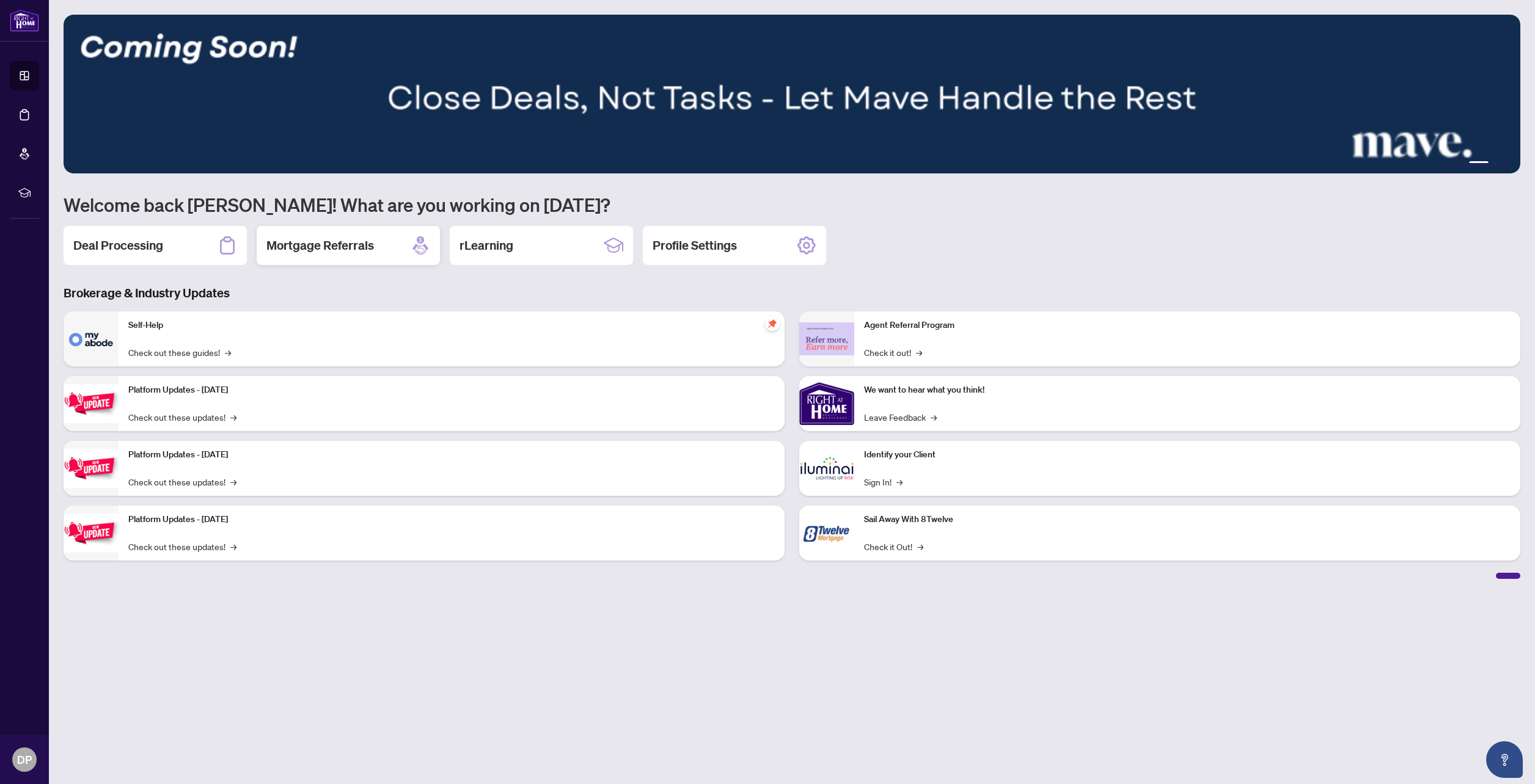
click at [357, 248] on h2 "Mortgage Referrals" at bounding box center [320, 245] width 108 height 17
